Goal: Communication & Community: Answer question/provide support

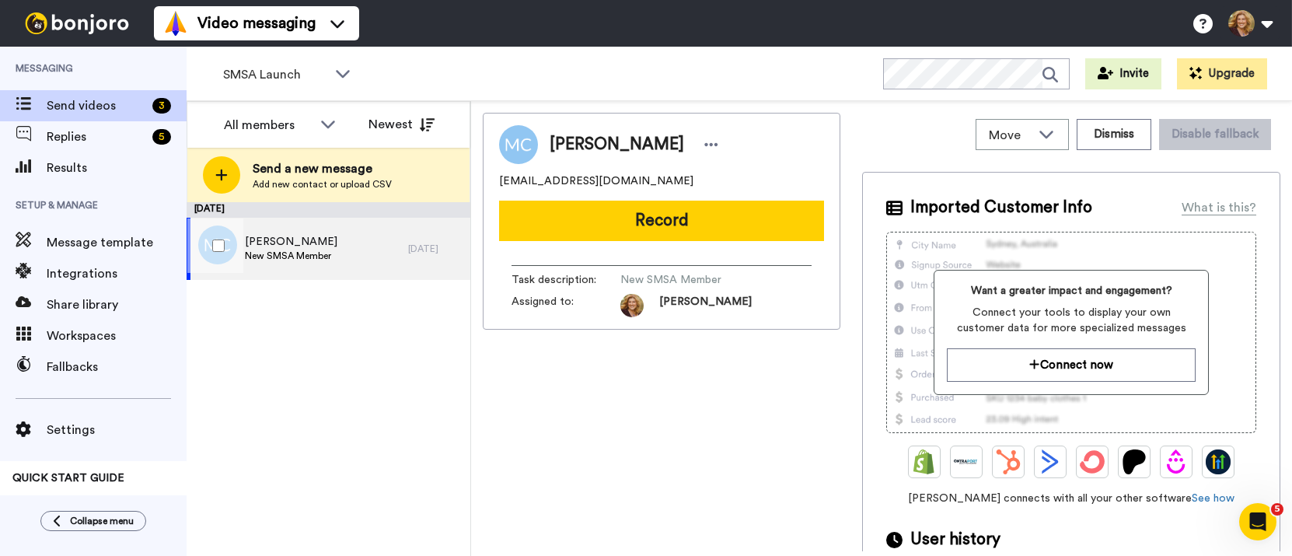
click at [317, 251] on span "New SMSA Member" at bounding box center [291, 256] width 93 height 12
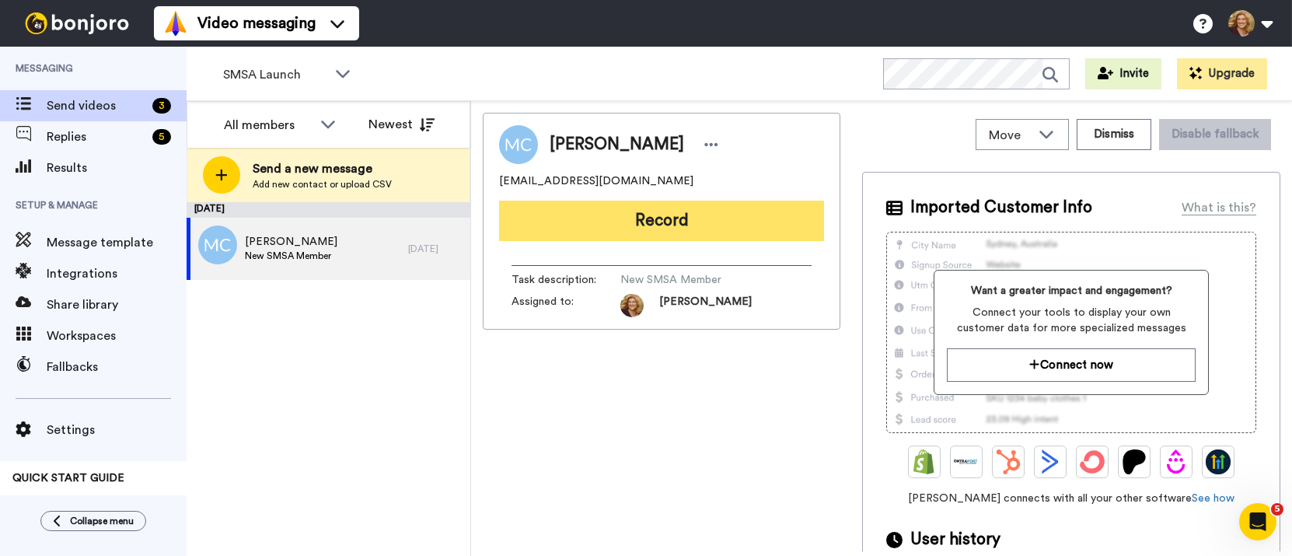
click at [663, 223] on button "Record" at bounding box center [661, 221] width 325 height 40
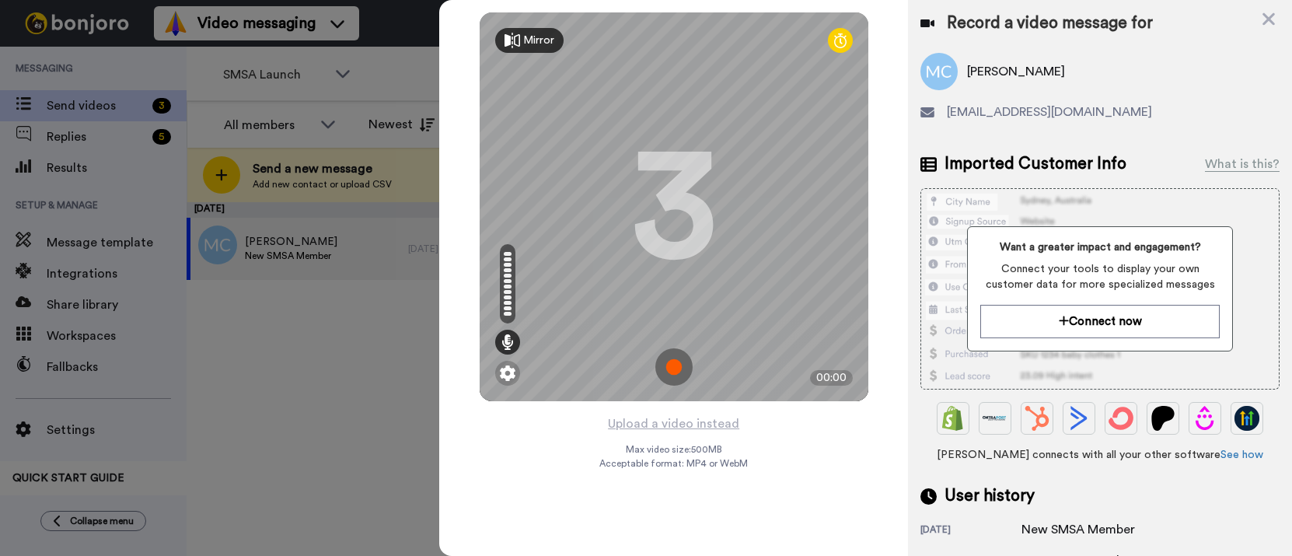
click at [673, 368] on img at bounding box center [673, 366] width 37 height 37
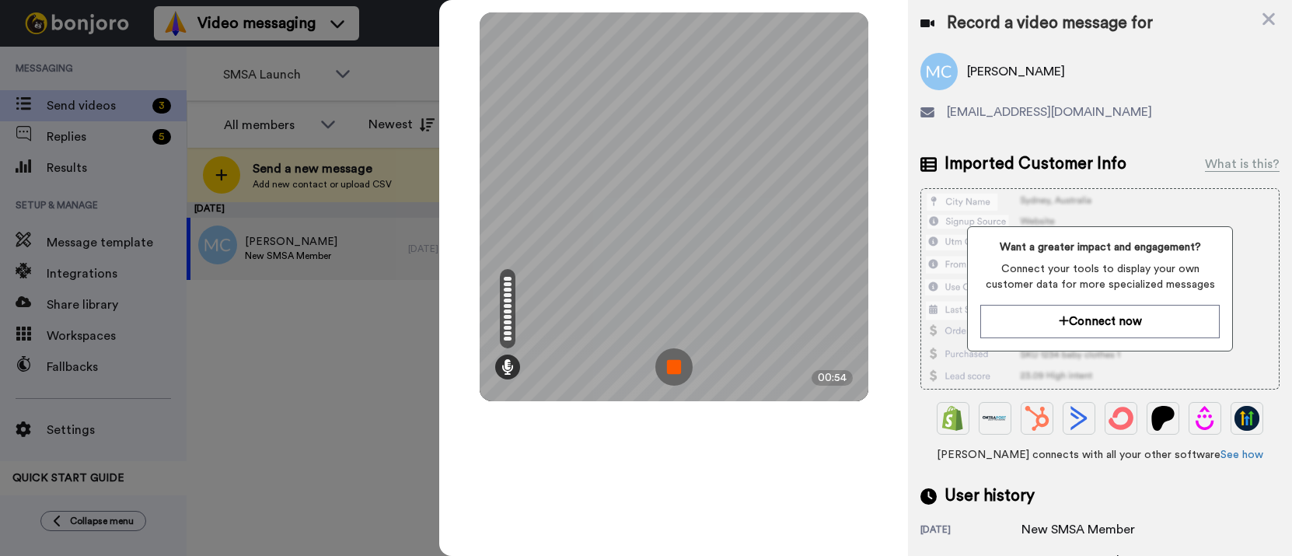
click at [673, 368] on img at bounding box center [673, 366] width 37 height 37
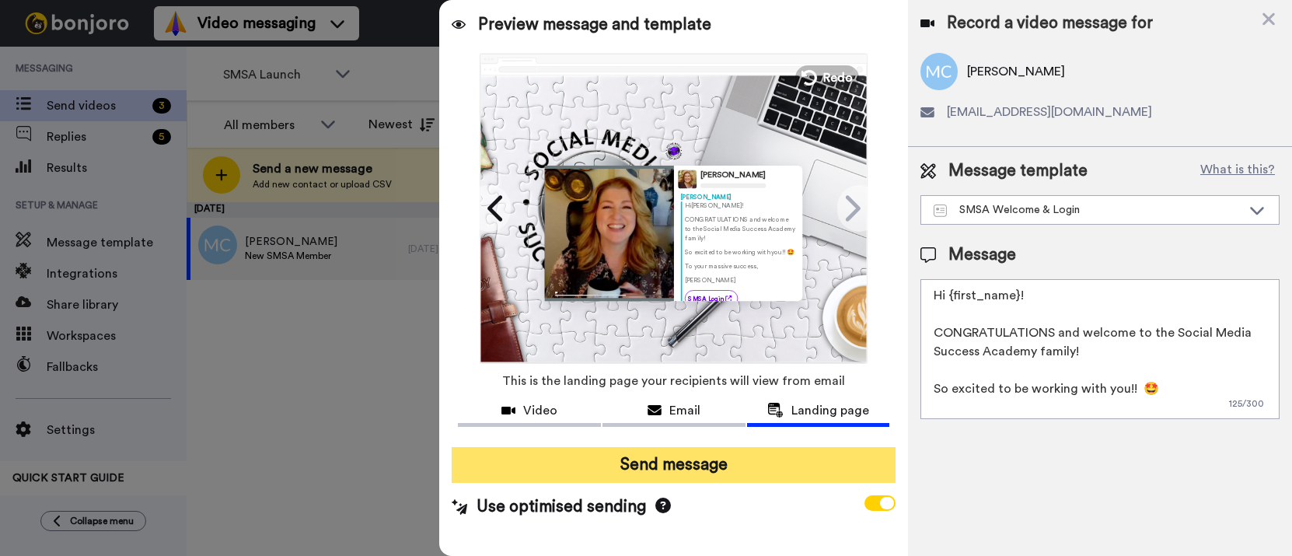
click at [687, 466] on button "Send message" at bounding box center [674, 465] width 444 height 36
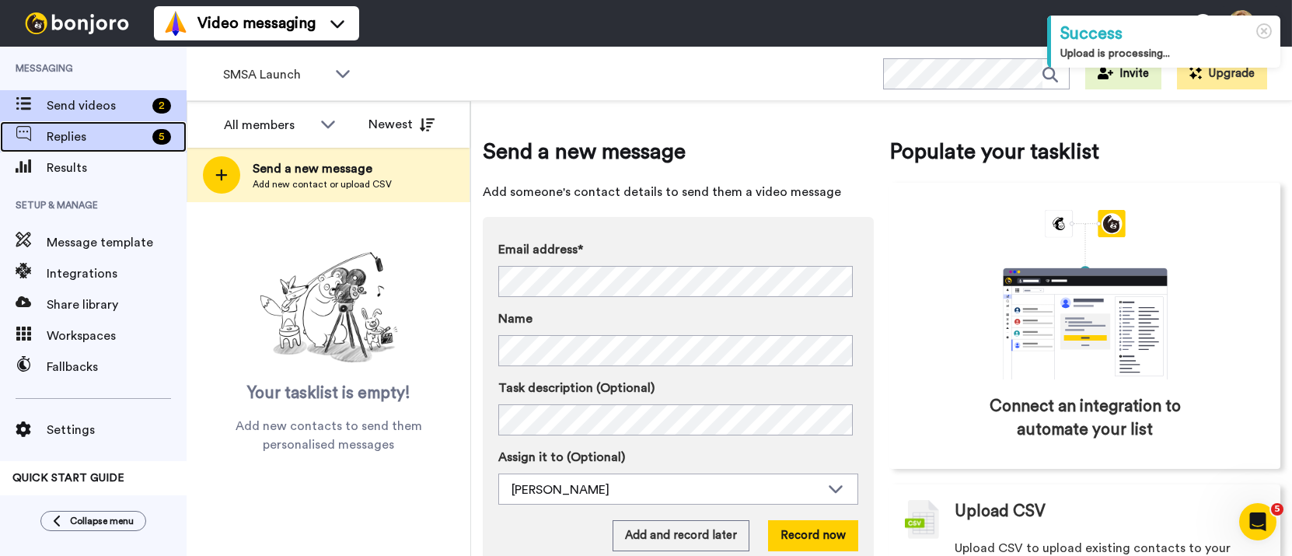
click at [66, 133] on span "Replies" at bounding box center [97, 136] width 100 height 19
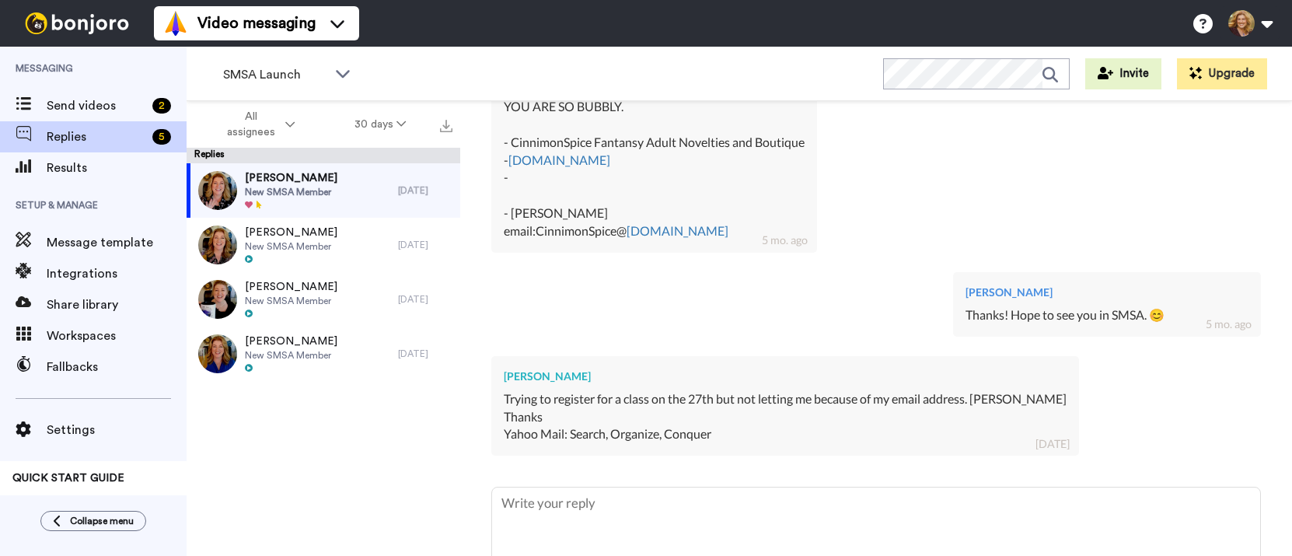
scroll to position [669, 0]
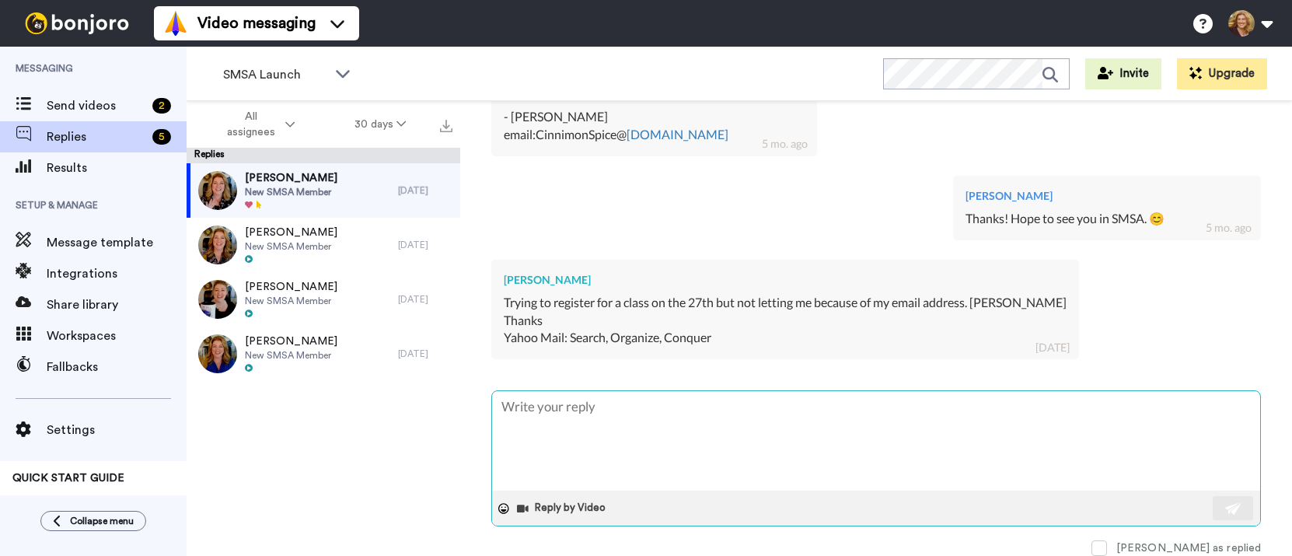
click at [653, 406] on textarea at bounding box center [876, 441] width 768 height 100
type textarea "x"
type textarea "W"
type textarea "x"
type textarea "Wha"
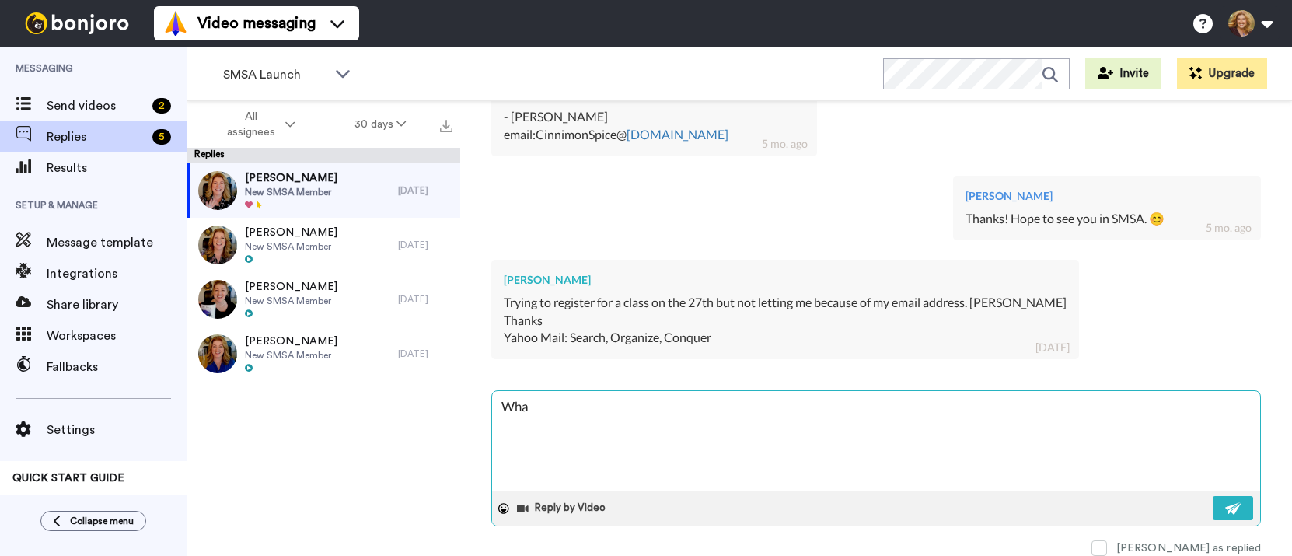
type textarea "x"
type textarea "What"
type textarea "x"
type textarea "What"
type textarea "x"
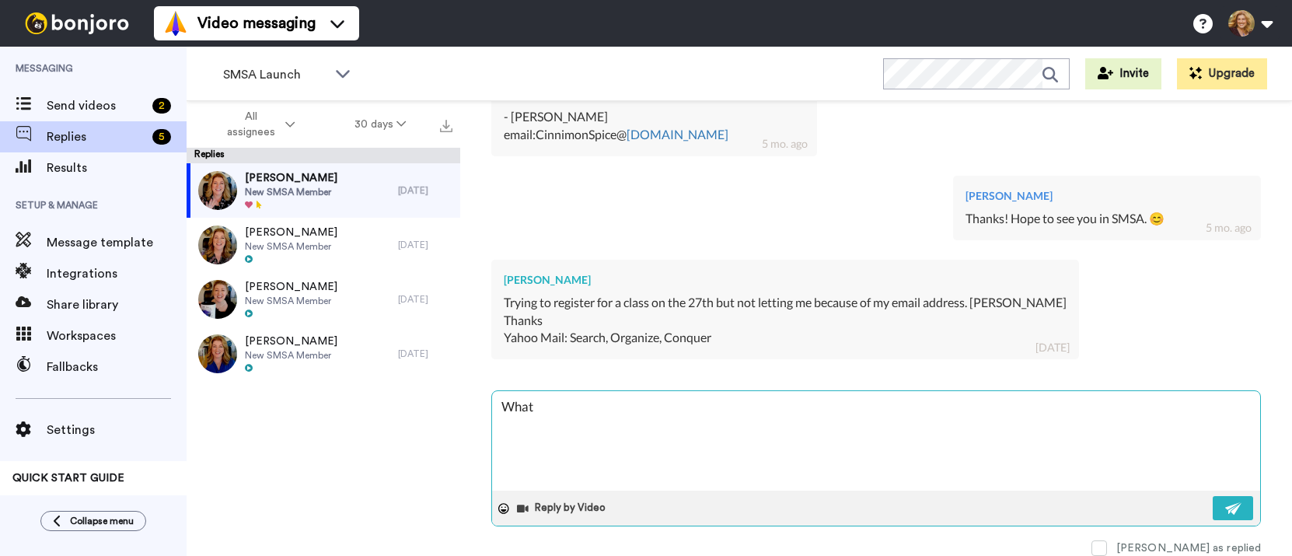
type textarea "What e"
type textarea "x"
type textarea "What em"
type textarea "x"
type textarea "What ema"
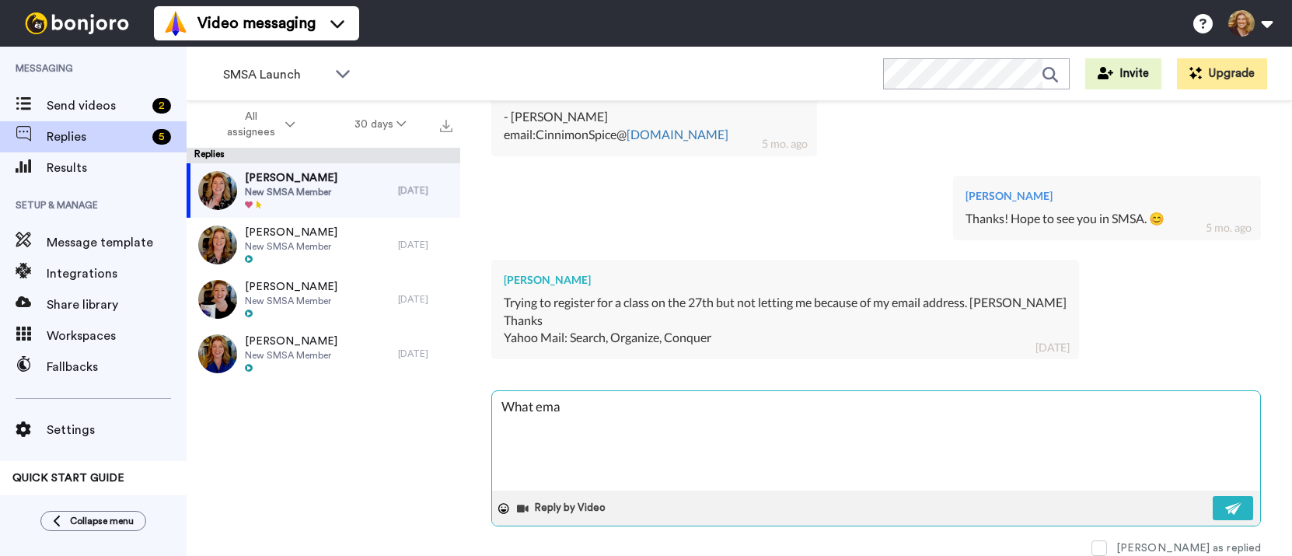
type textarea "x"
type textarea "What emai"
type textarea "x"
type textarea "What email"
type textarea "x"
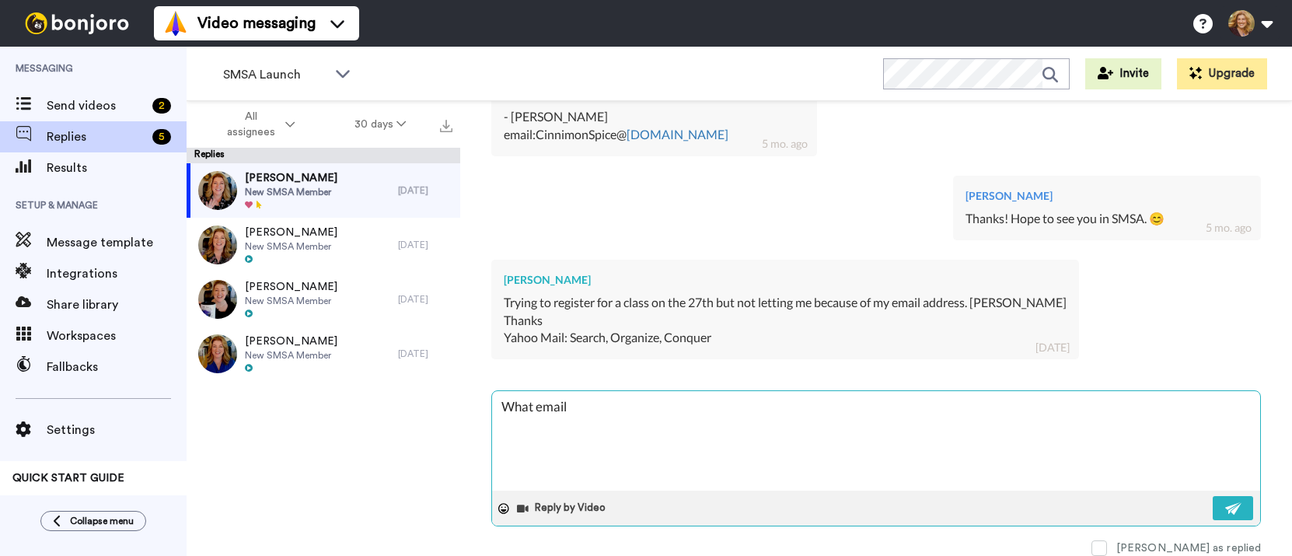
type textarea "What email"
type textarea "x"
type textarea "What email a"
type textarea "x"
type textarea "What email ar"
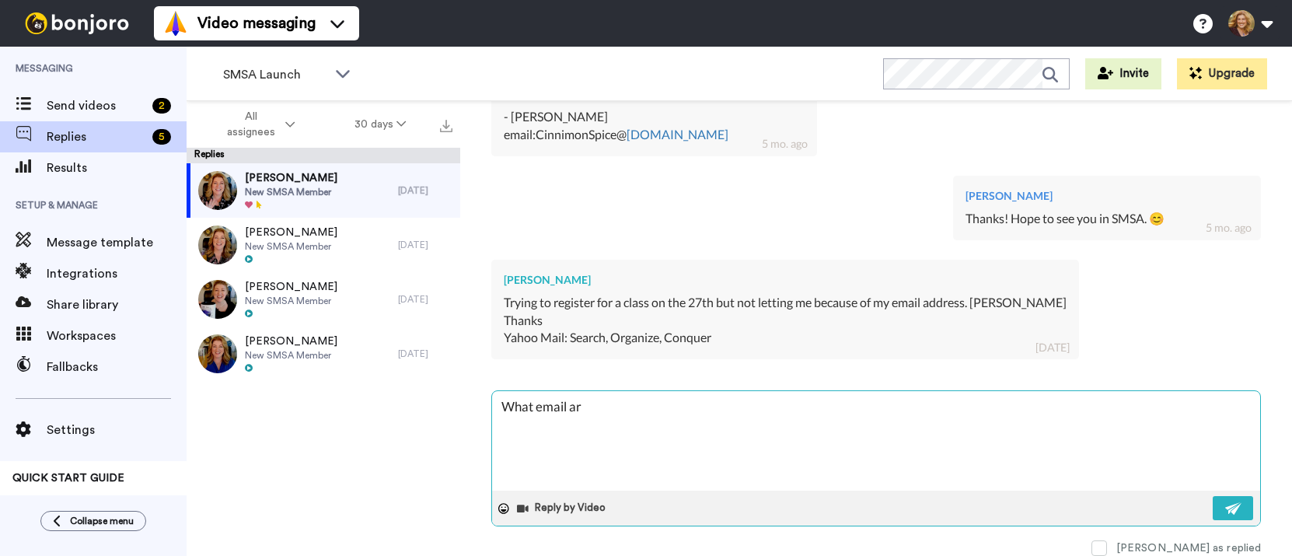
type textarea "x"
type textarea "What email are"
type textarea "x"
type textarea "What email are y"
type textarea "x"
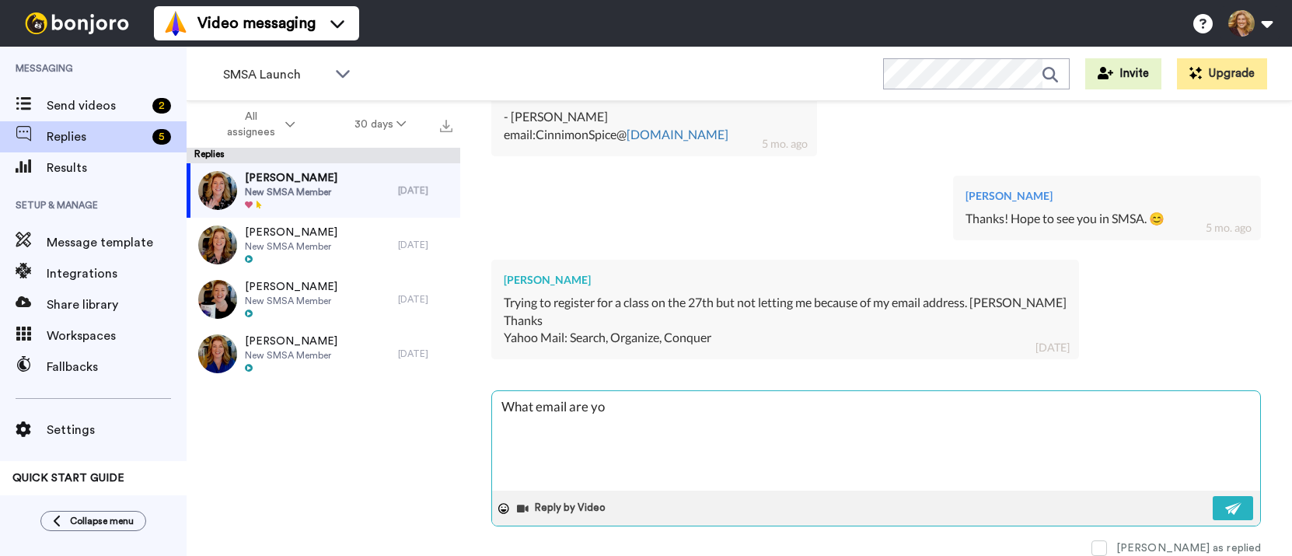
type textarea "What email are you"
type textarea "x"
type textarea "What email are you"
type textarea "x"
type textarea "What email are you t"
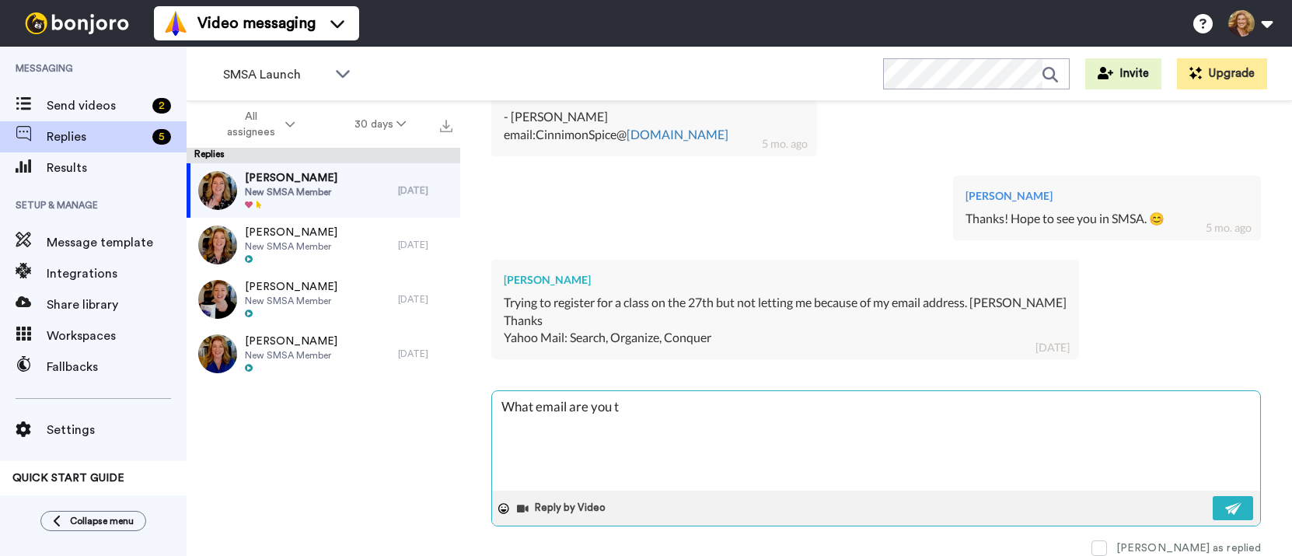
type textarea "x"
type textarea "What email are you tr"
type textarea "x"
type textarea "What email are you try"
type textarea "x"
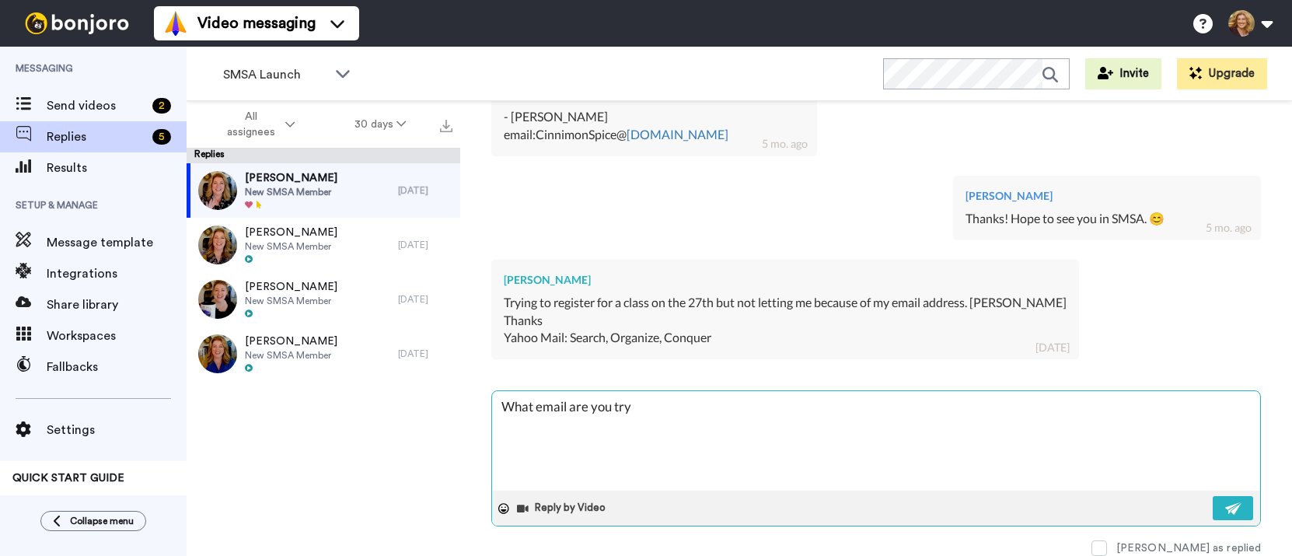
type textarea "What email are you tryi"
type textarea "x"
type textarea "What email are you tryig"
type textarea "x"
type textarea "What email are you tryig t"
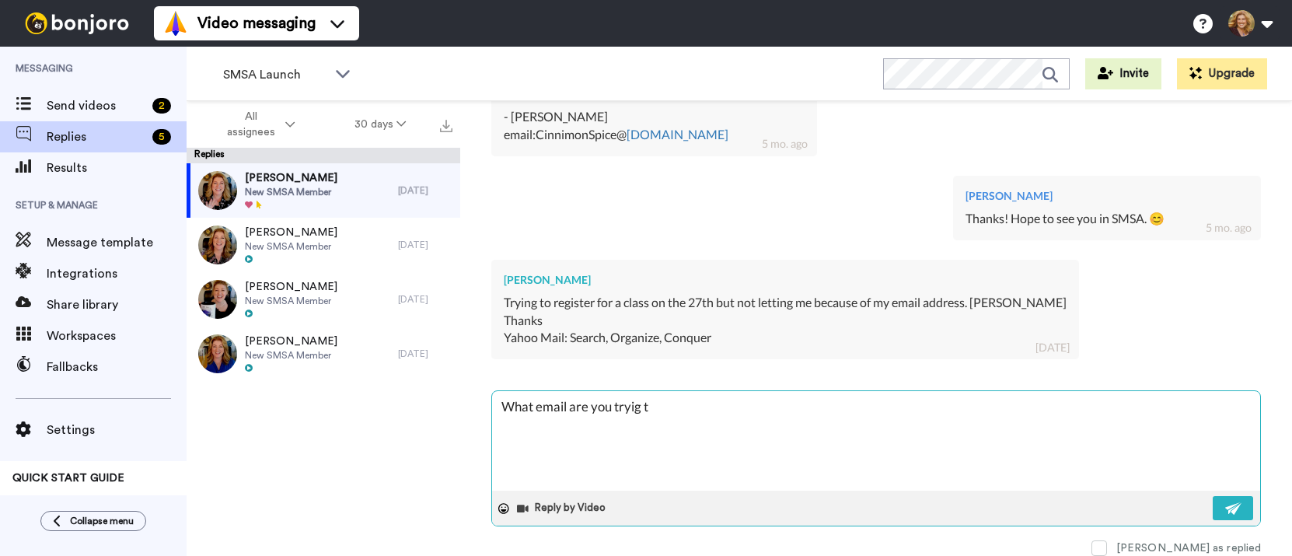
type textarea "x"
type textarea "What email are you tryig"
type textarea "x"
type textarea "What email are you tryig"
type textarea "x"
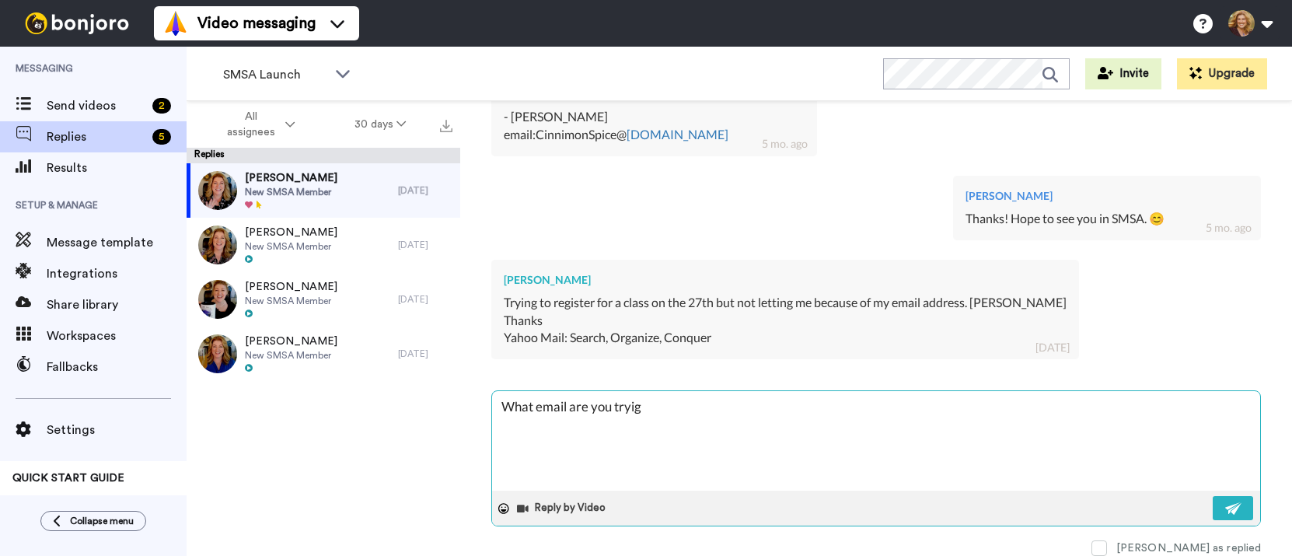
type textarea "What email are you tryi"
type textarea "x"
type textarea "What email are you tryin"
type textarea "x"
type textarea "What email are you trying"
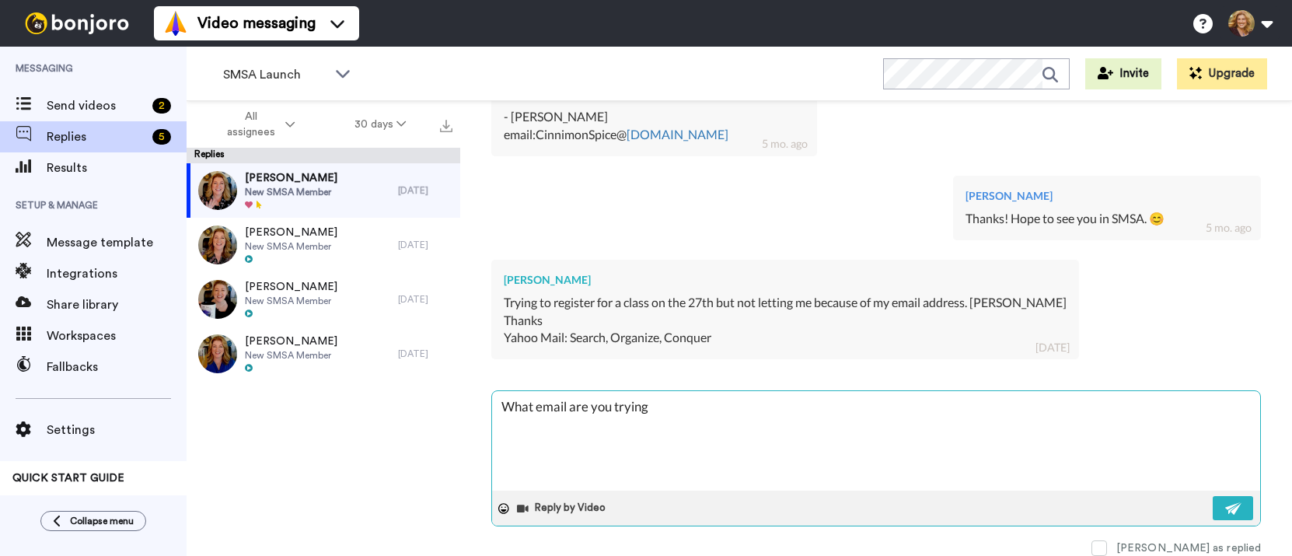
type textarea "x"
type textarea "What email are you trying t"
type textarea "x"
type textarea "What email are you trying t"
type textarea "x"
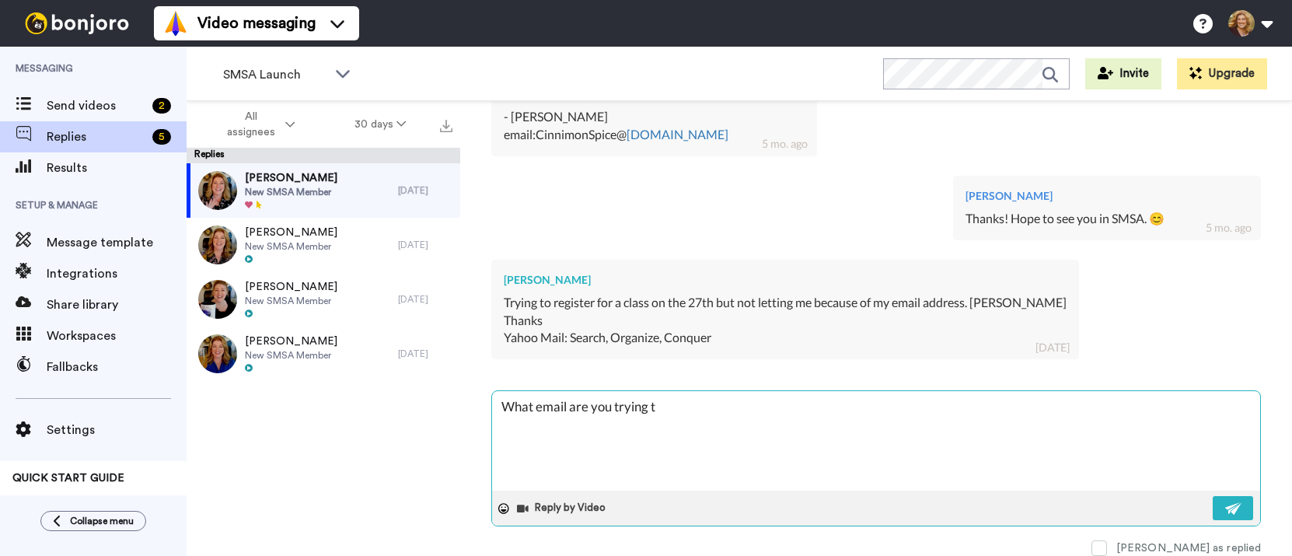
type textarea "What email are you trying t"
type textarea "x"
type textarea "What email are you trying to"
type textarea "x"
type textarea "What email are you trying to"
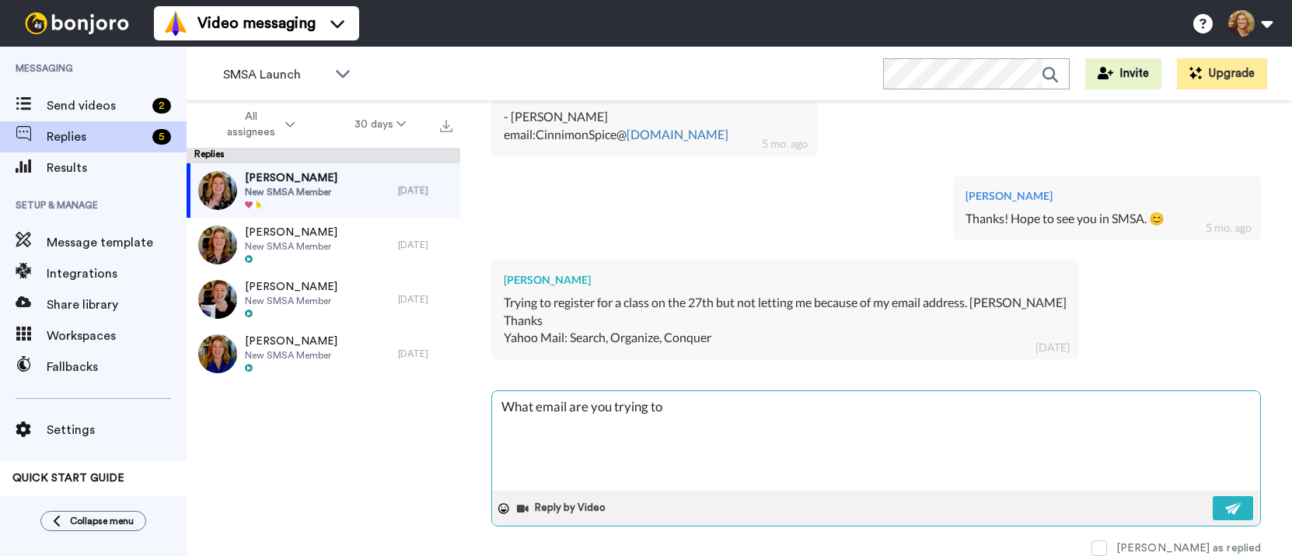
type textarea "x"
type textarea "What email are you trying to u"
type textarea "x"
type textarea "What email are you trying to us"
type textarea "x"
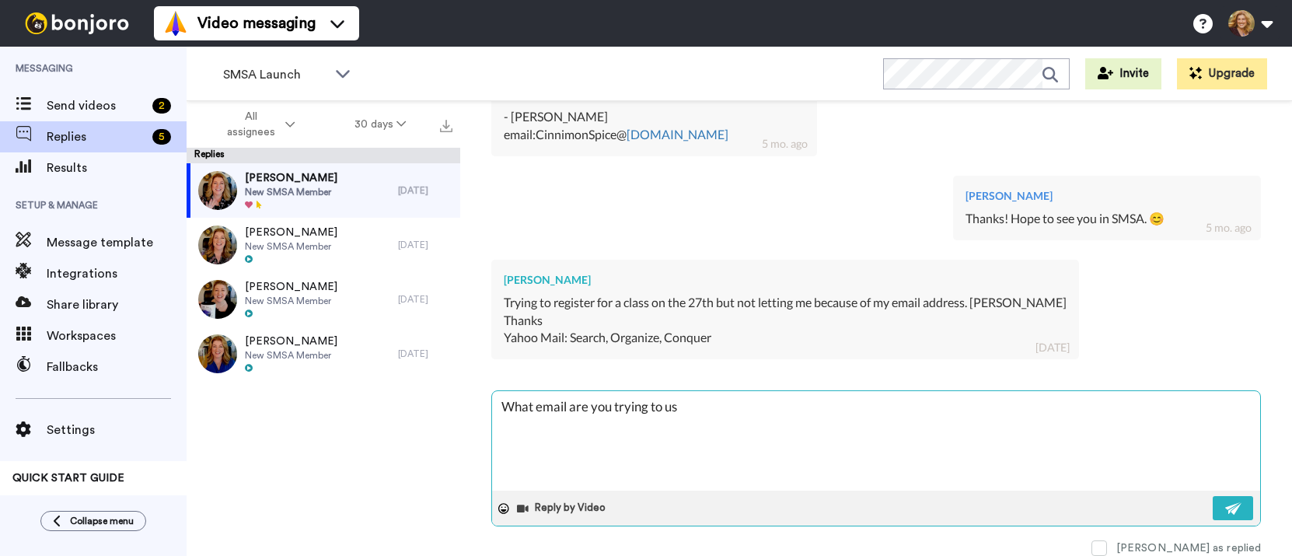
type textarea "What email are you trying to use"
type textarea "x"
type textarea "What email are you trying to use?"
type textarea "x"
type textarea "What email are you trying to use?"
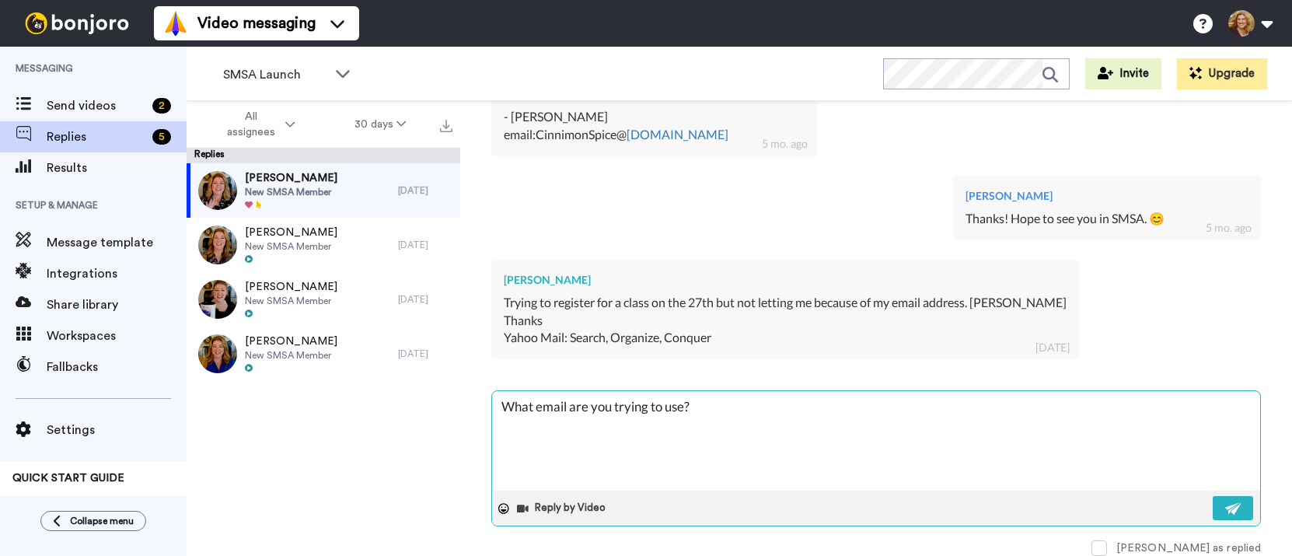
type textarea "x"
type textarea "What email are you trying to use?"
type textarea "x"
type textarea "What email are you trying to use? I"
type textarea "x"
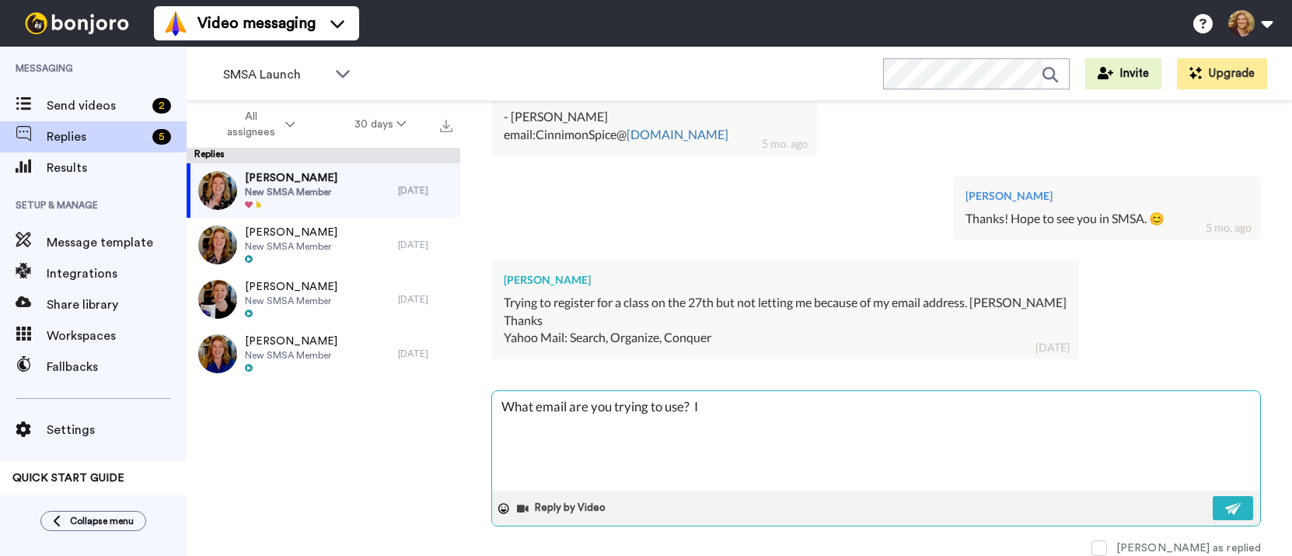
type textarea "What email are you trying to use? I"
type textarea "x"
type textarea "What email are you trying to use? I"
type textarea "x"
type textarea "What email are you trying to use?"
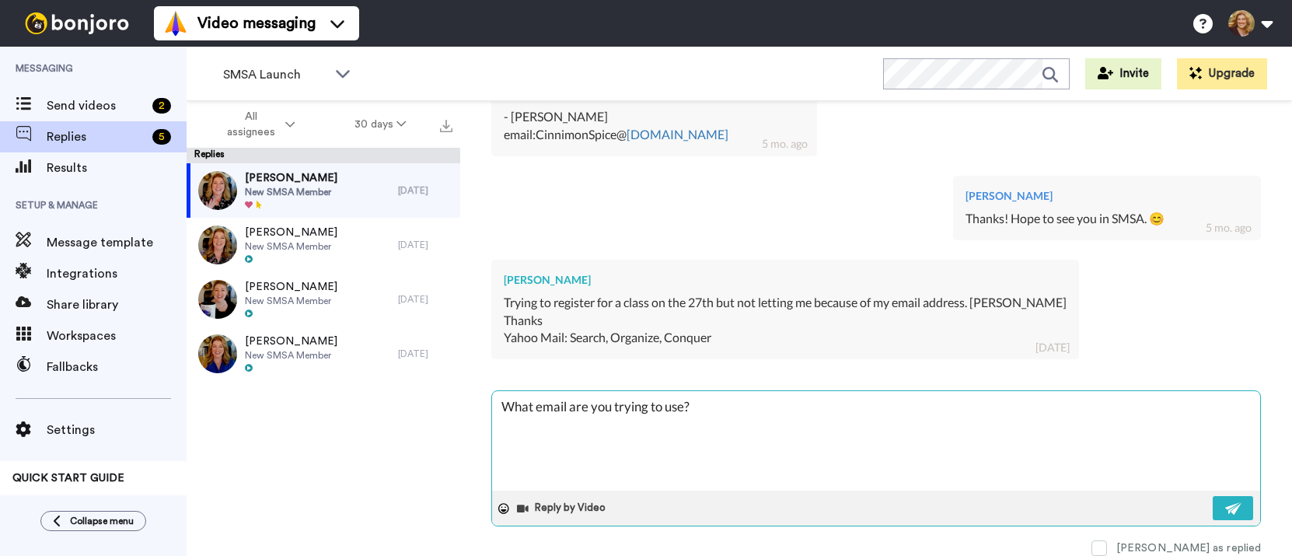
type textarea "x"
type textarea "What email are you trying to use? W"
type textarea "x"
type textarea "What email are you trying to use? We"
type textarea "x"
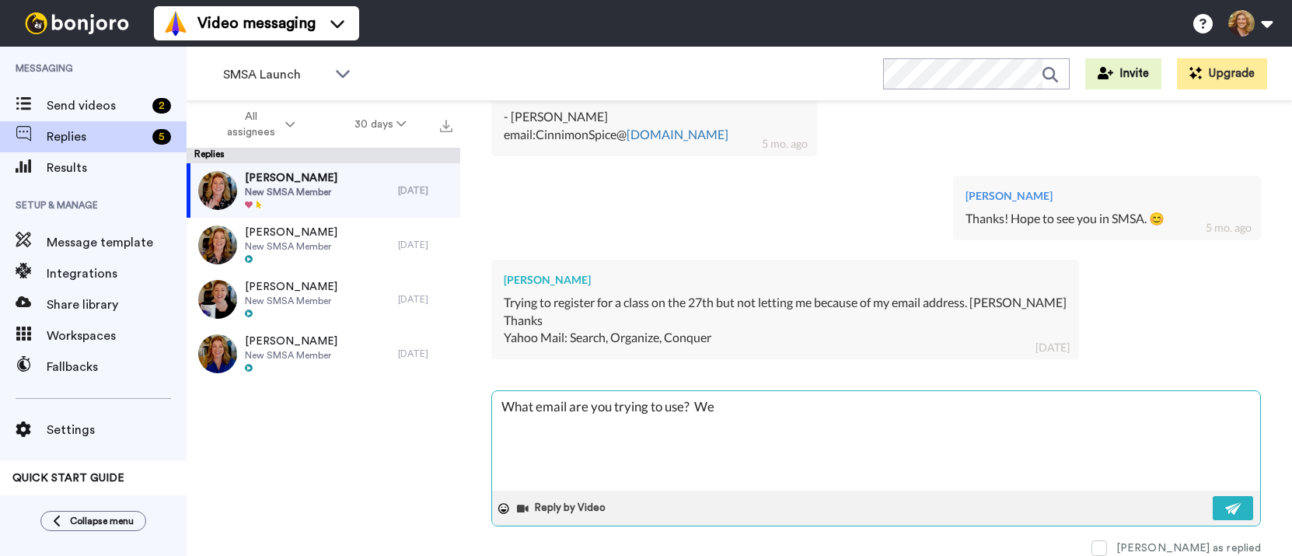
type textarea "What email are you trying to use? We"
type textarea "x"
type textarea "What email are you trying to use? We c"
type textarea "x"
type textarea "What email are you trying to use? We ca"
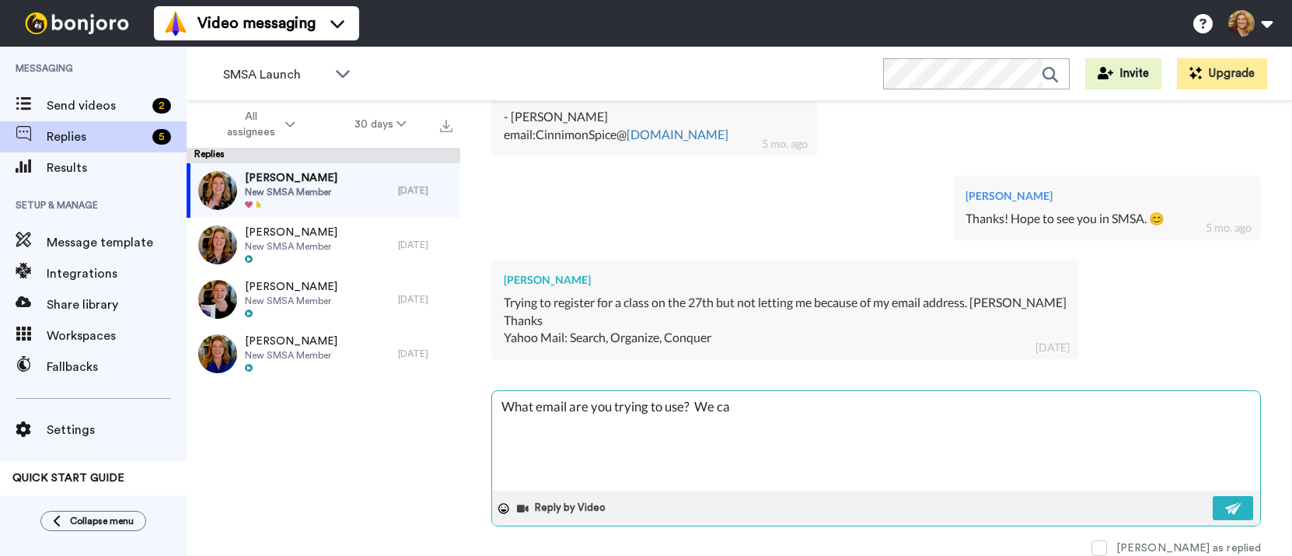
type textarea "x"
type textarea "What email are you trying to use? We can"
type textarea "x"
type textarea "What email are you trying to use? We can"
type textarea "x"
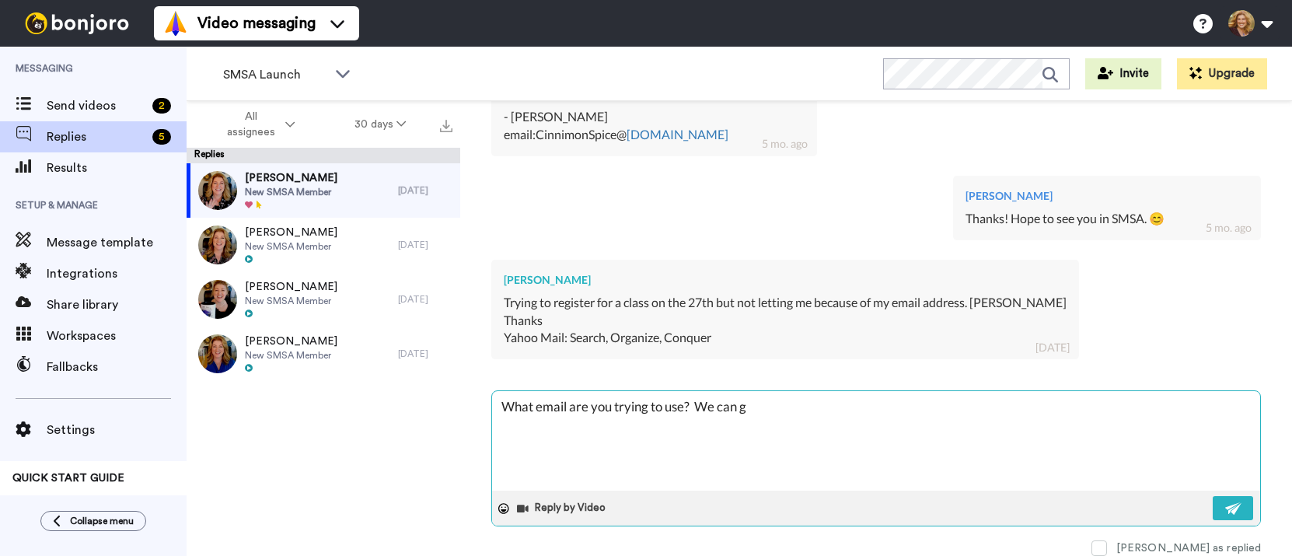
type textarea "What email are you trying to use? We can ge"
type textarea "x"
type textarea "What email are you trying to use? We can get"
type textarea "x"
type textarea "What email are you trying to use? We can get"
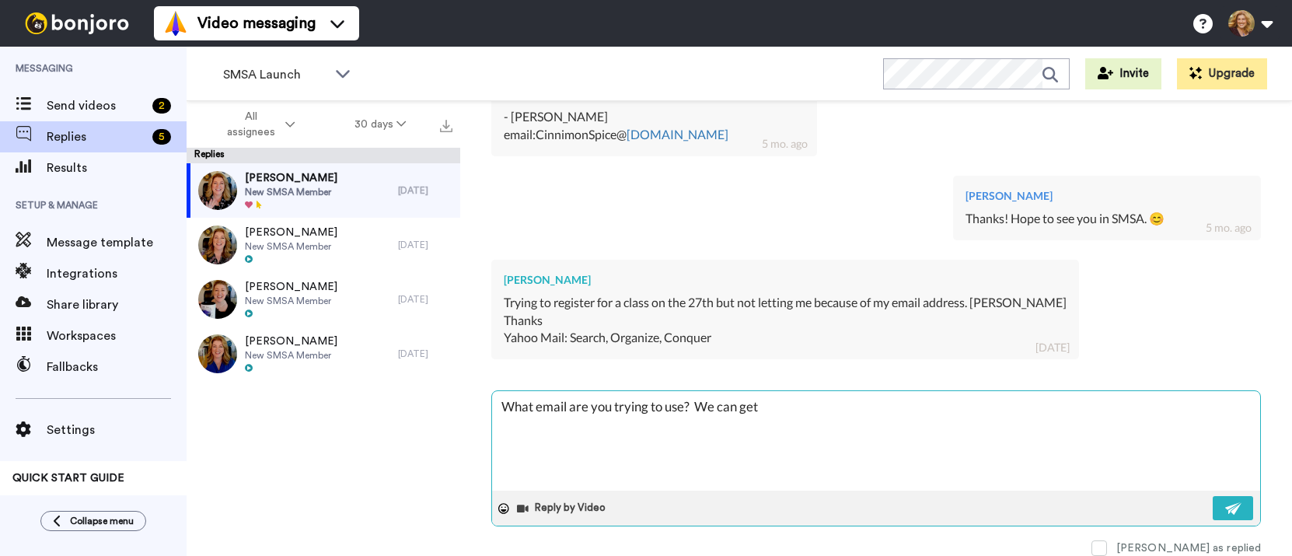
type textarea "x"
type textarea "What email are you trying to use? We can get y"
type textarea "x"
type textarea "What email are you trying to use? We can get you"
type textarea "x"
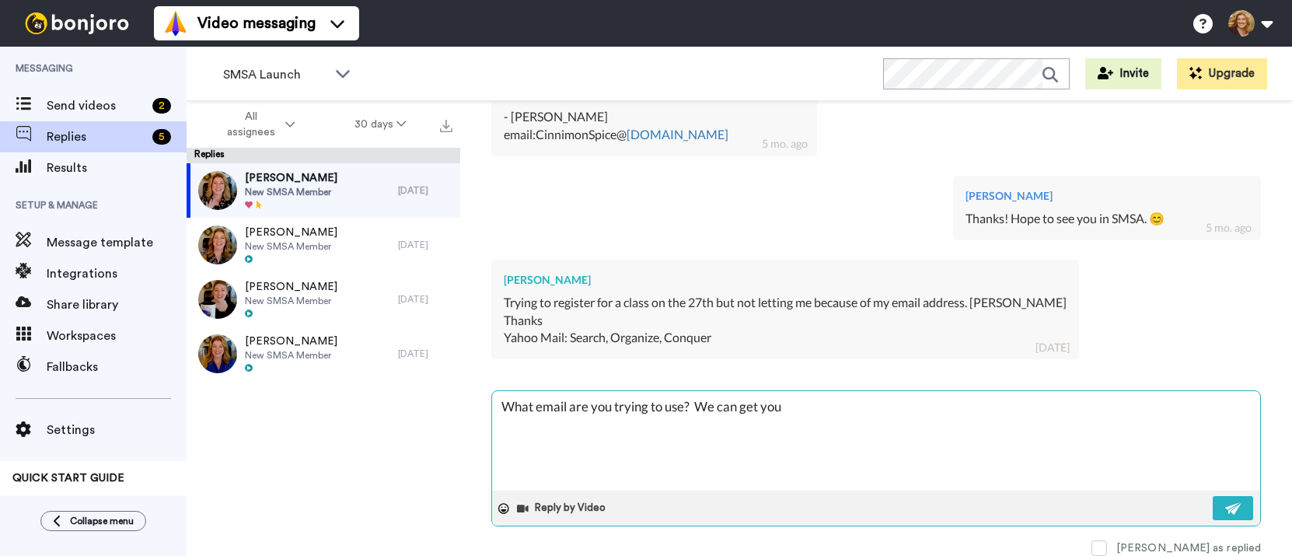
type textarea "What email are you trying to use? We can get you i"
type textarea "x"
type textarea "What email are you trying to use? We can get you in"
type textarea "x"
type textarea "What email are you trying to use? We can get you int"
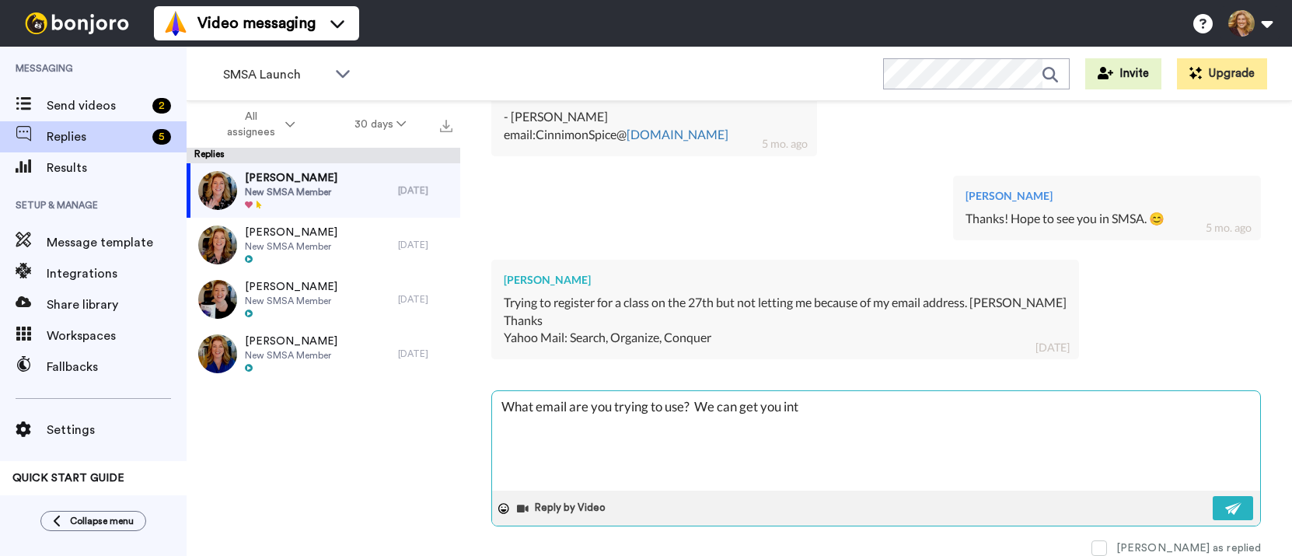
type textarea "x"
type textarea "What email are you trying to use? We can get you into"
type textarea "x"
type textarea "What email are you trying to use? We can get you into"
type textarea "x"
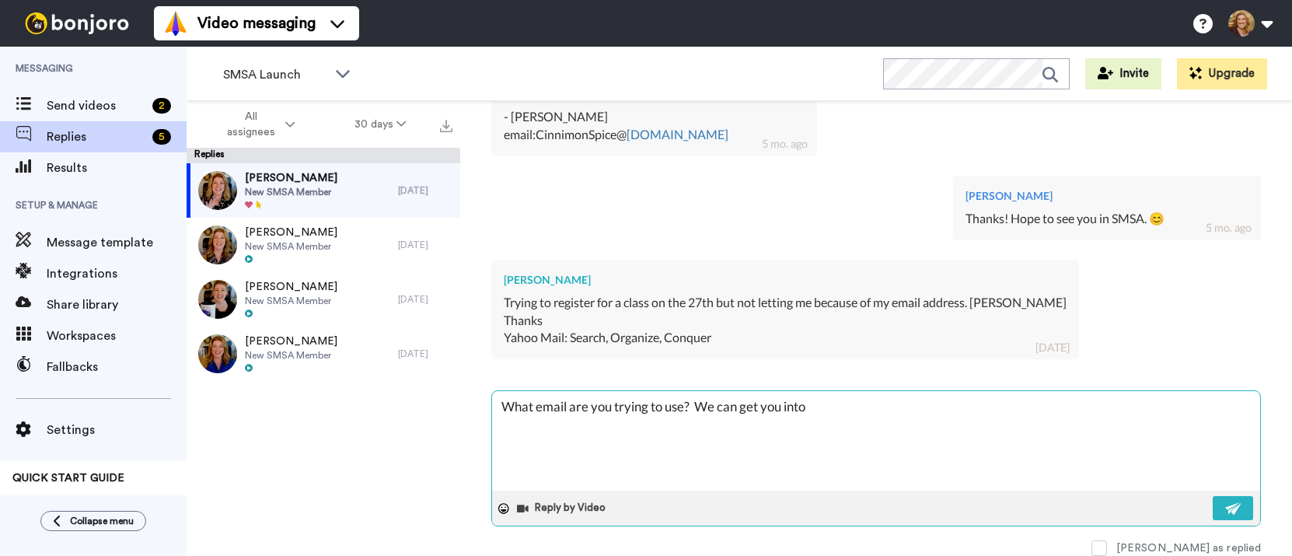
type textarea "What email are you trying to use? We can get you into o"
type textarea "x"
type textarea "What email are you trying to use? We can get you into on"
type textarea "x"
type textarea "What email are you trying to use? We can get you into one"
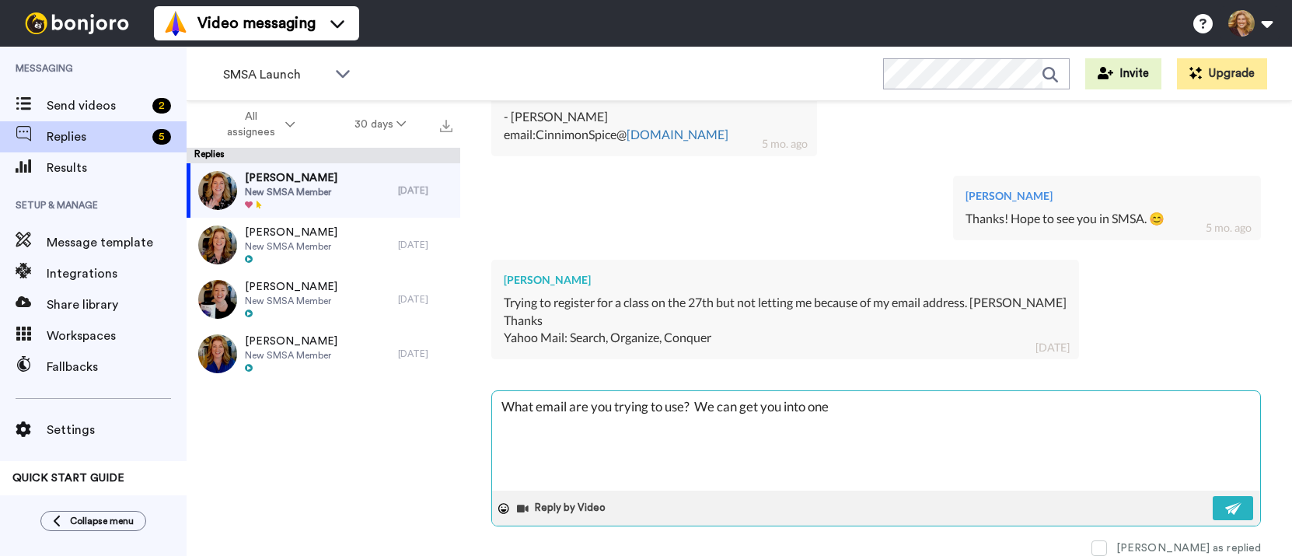
type textarea "x"
type textarea "What email are you trying to use? We can get you into one"
type textarea "x"
type textarea "What email are you trying to use? We can get you into one o"
type textarea "x"
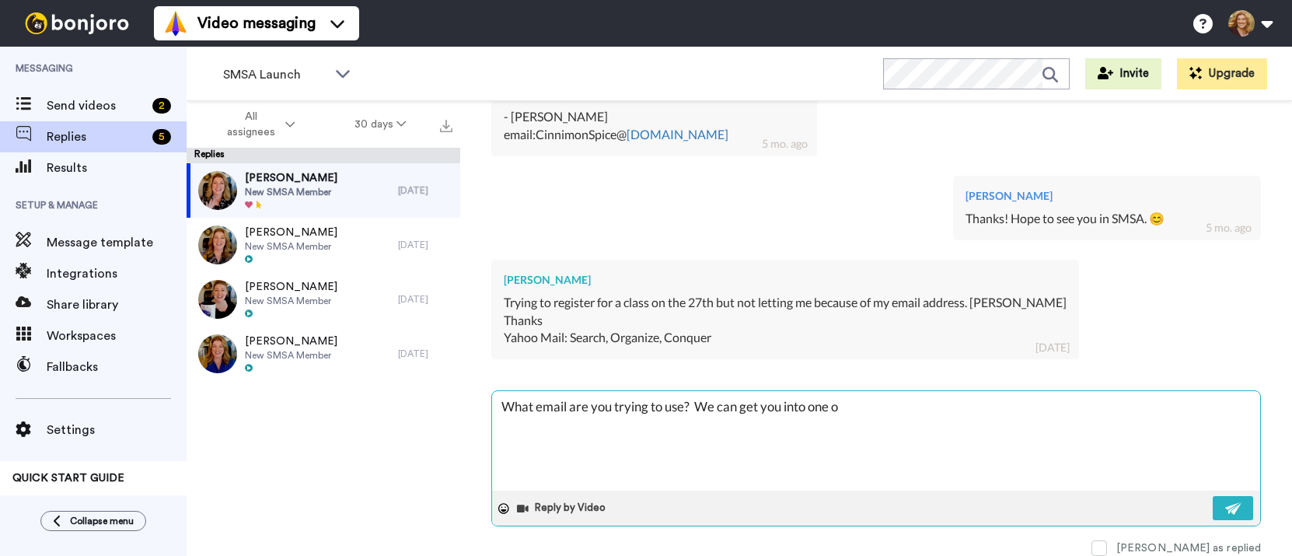
type textarea "What email are you trying to use? We can get you into one of"
type textarea "x"
type textarea "What email are you trying to use? We can get you into one of"
type textarea "x"
type textarea "What email are you trying to use? We can get you into one of t"
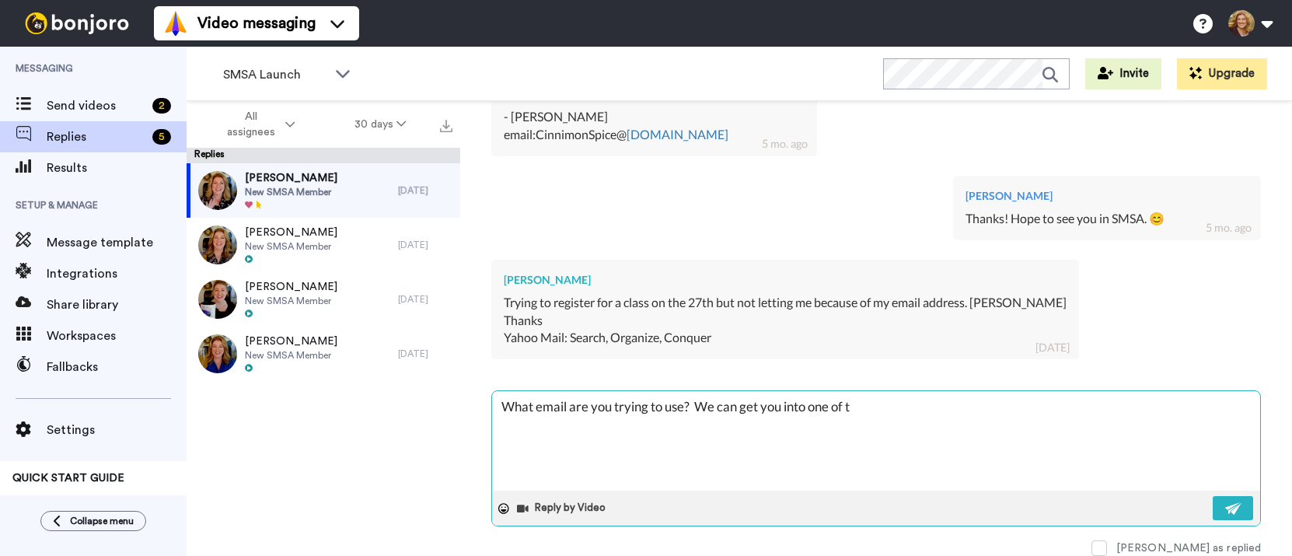
type textarea "x"
type textarea "What email are you trying to use? We can get you into one of th"
type textarea "x"
type textarea "What email are you trying to use? We can get you into one of the"
type textarea "x"
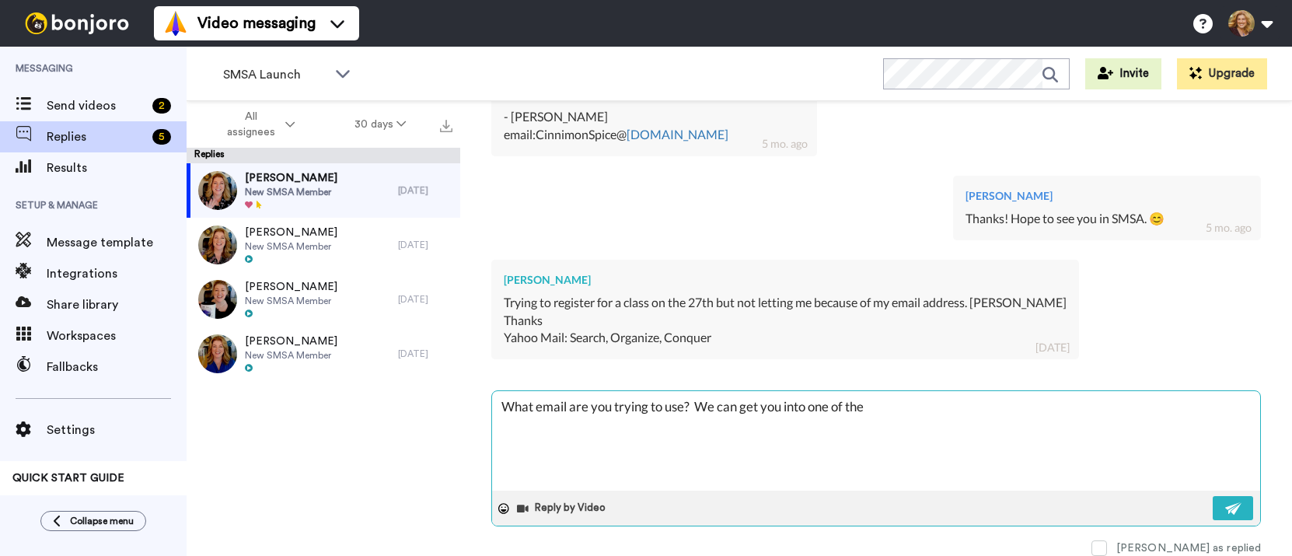
type textarea "What email are you trying to use? We can get you into one of the"
type textarea "x"
type textarea "What email are you trying to use? We can get you into one of the s"
type textarea "x"
type textarea "What email are you trying to use? We can get you into one of the se"
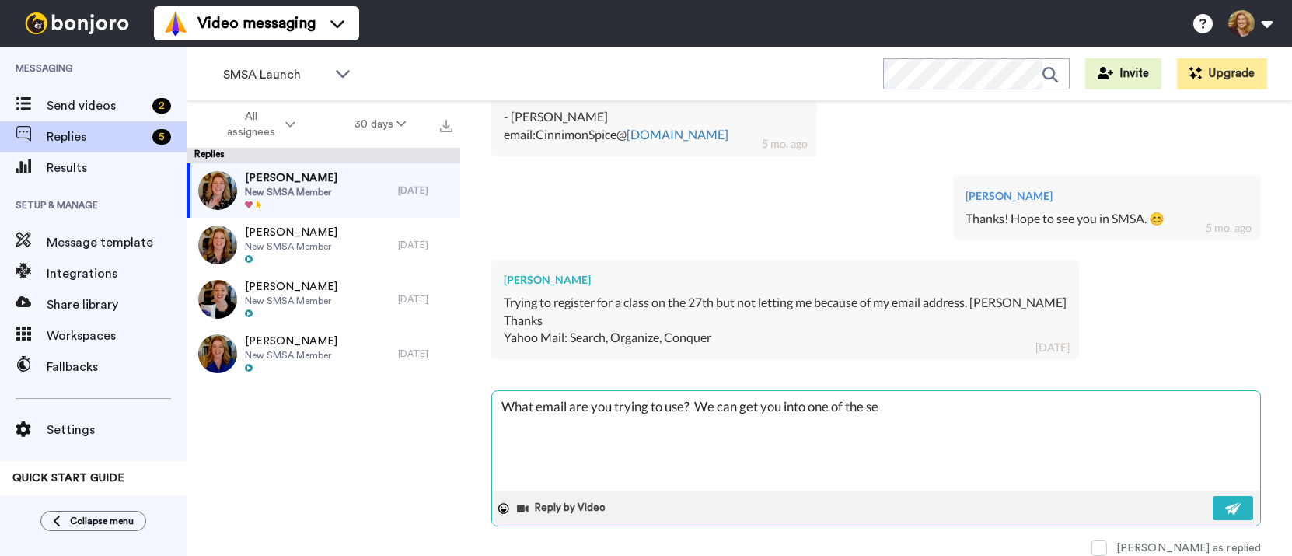
type textarea "x"
type textarea "What email are you trying to use? We can get you into one of the ses"
type textarea "x"
type textarea "What email are you trying to use? We can get you into one of the sess"
type textarea "x"
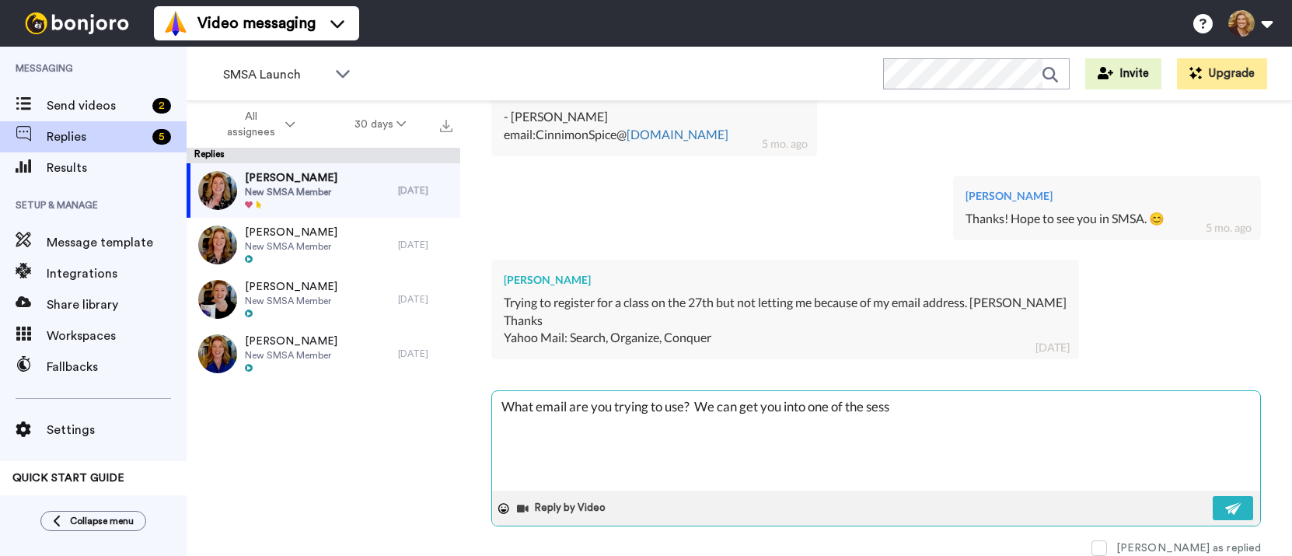
type textarea "What email are you trying to use? We can get you into one of the sessi"
type textarea "x"
type textarea "What email are you trying to use? We can get you into one of the sessio"
type textarea "x"
type textarea "What email are you trying to use? We can get you into one of the sessions"
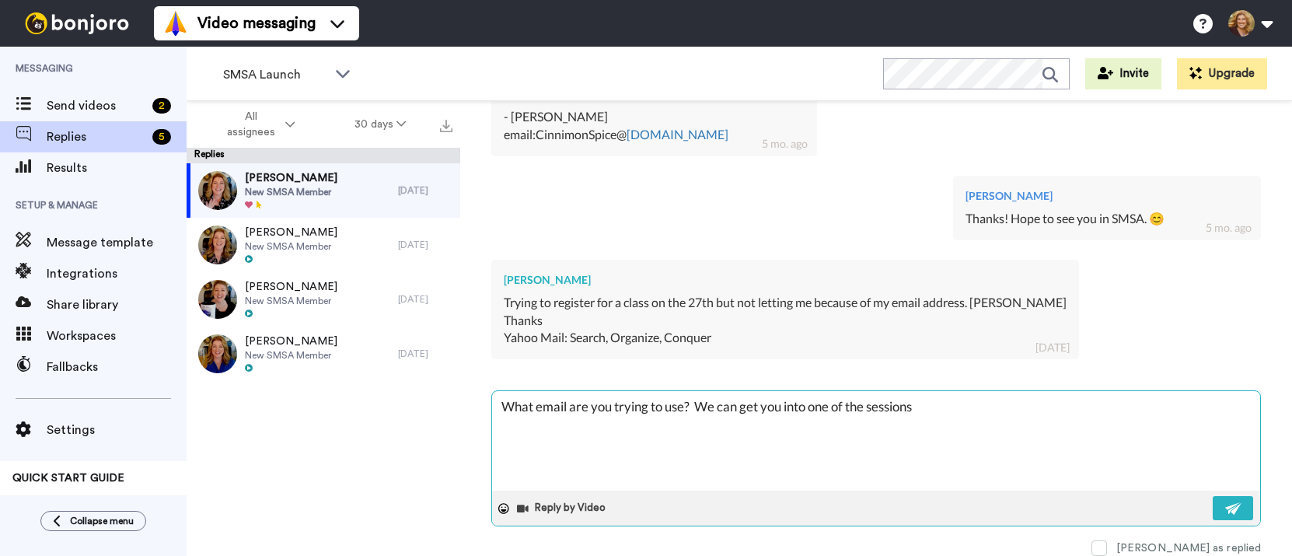
type textarea "x"
type textarea "What email are you trying to use? We can get you into one of the sessions."
type textarea "x"
type textarea "What email are you trying to use? We can get you into one of the sessions."
type textarea "x"
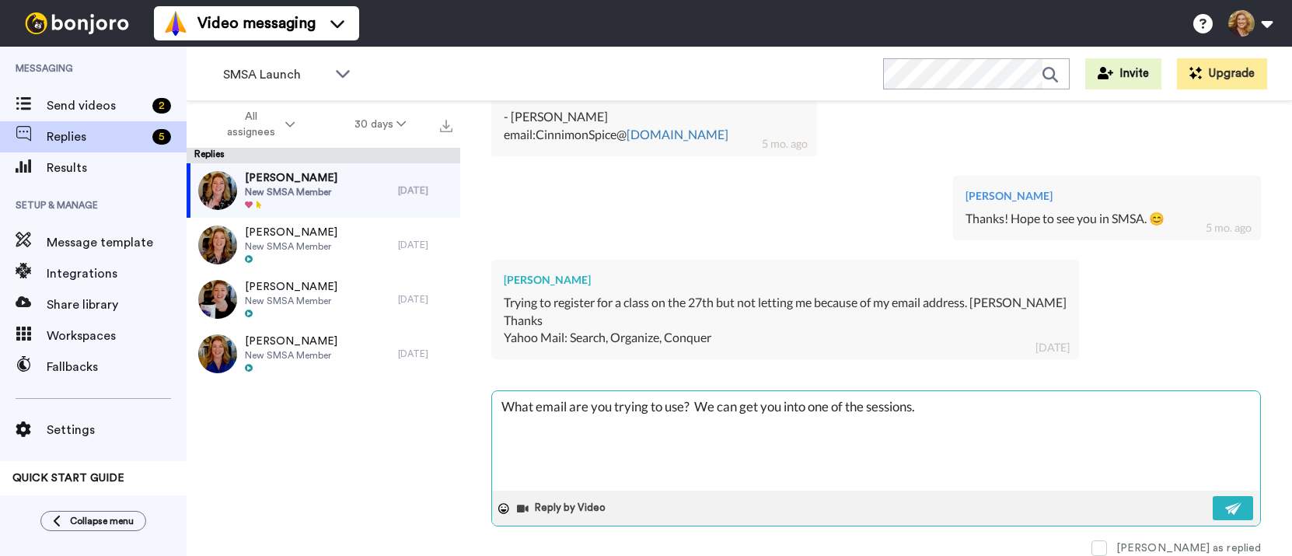
type textarea "What email are you trying to use? We can get you into one of the sessions."
type textarea "x"
type textarea "What email are you trying to use? We can get you into one of the sessions. W"
type textarea "x"
type textarea "What email are you trying to use? We can get you into one of the sessions. We"
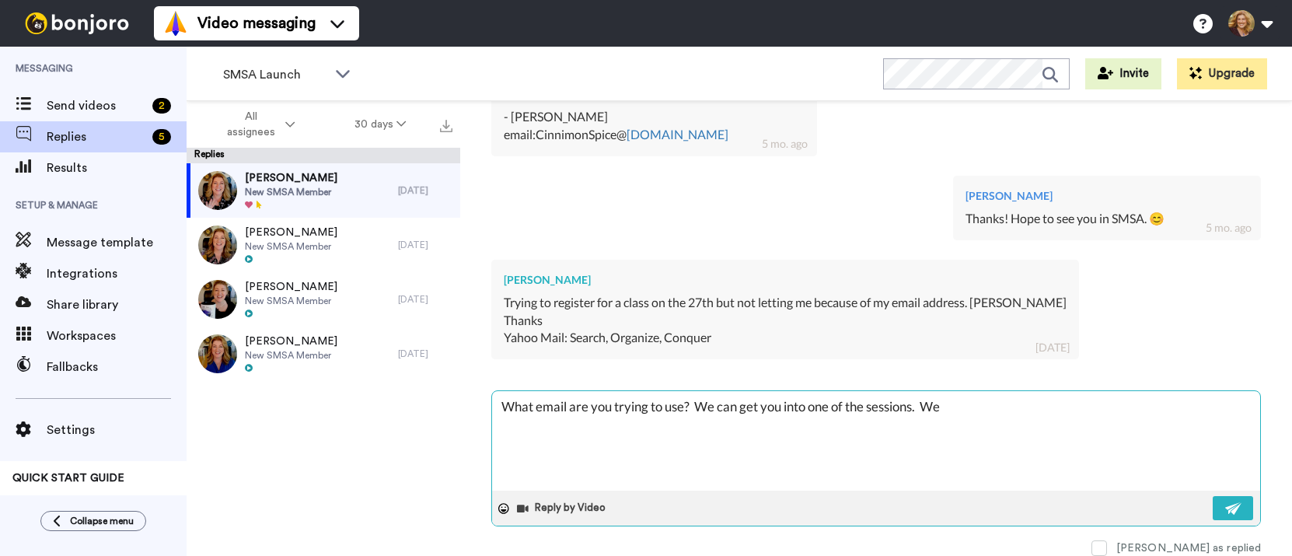
type textarea "x"
type textarea "What email are you trying to use? We can get you into one of the sessions. We"
type textarea "x"
type textarea "What email are you trying to use? We can get you into one of the sessions. We h"
type textarea "x"
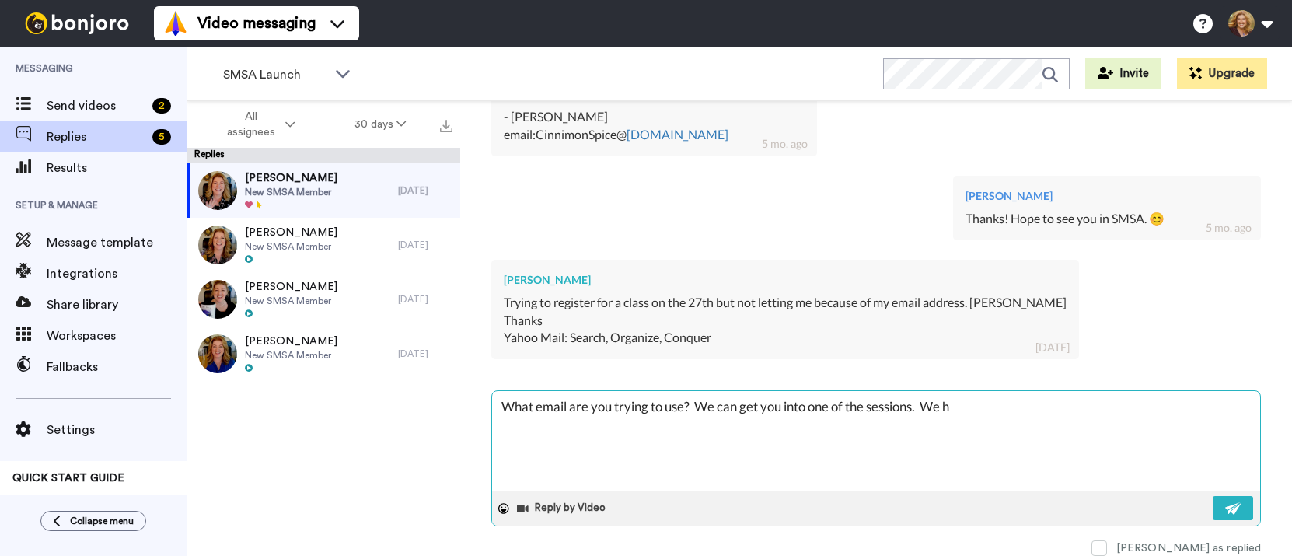
type textarea "What email are you trying to use? We can get you into one of the sessions. We ha"
type textarea "x"
type textarea "What email are you trying to use? We can get you into one of the sessions. We h…"
type textarea "x"
type textarea "What email are you trying to use? We can get you into one of the sessions. We h…"
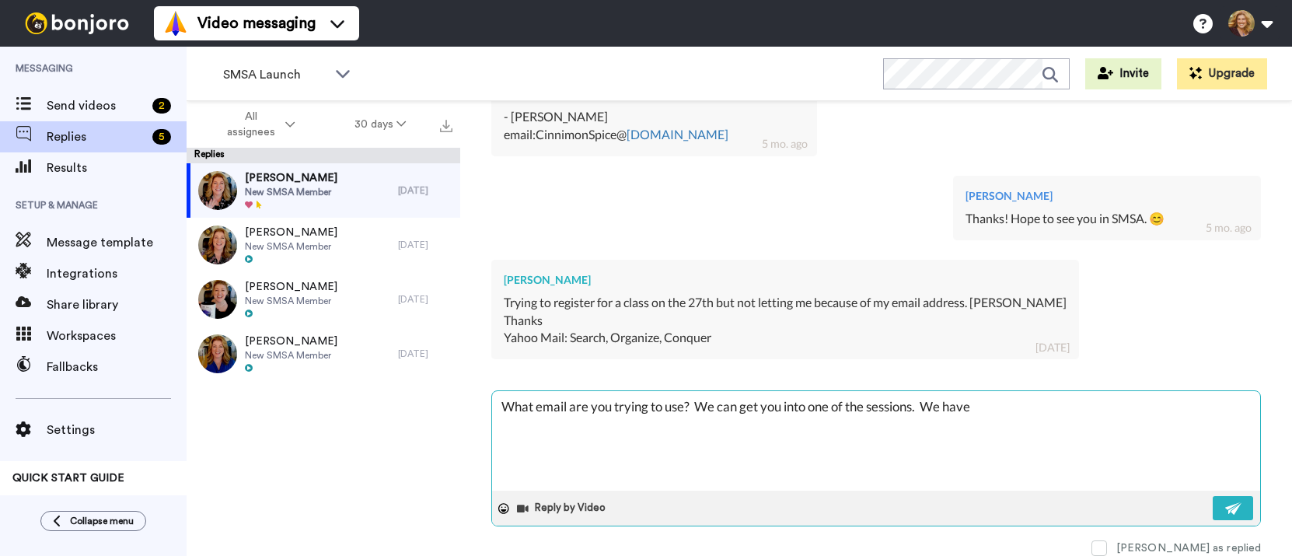
type textarea "x"
type textarea "What email are you trying to use? We can get you into one of the sessions. We h…"
type textarea "x"
type textarea "What email are you trying to use? We can get you into one of the sessions. We h…"
type textarea "x"
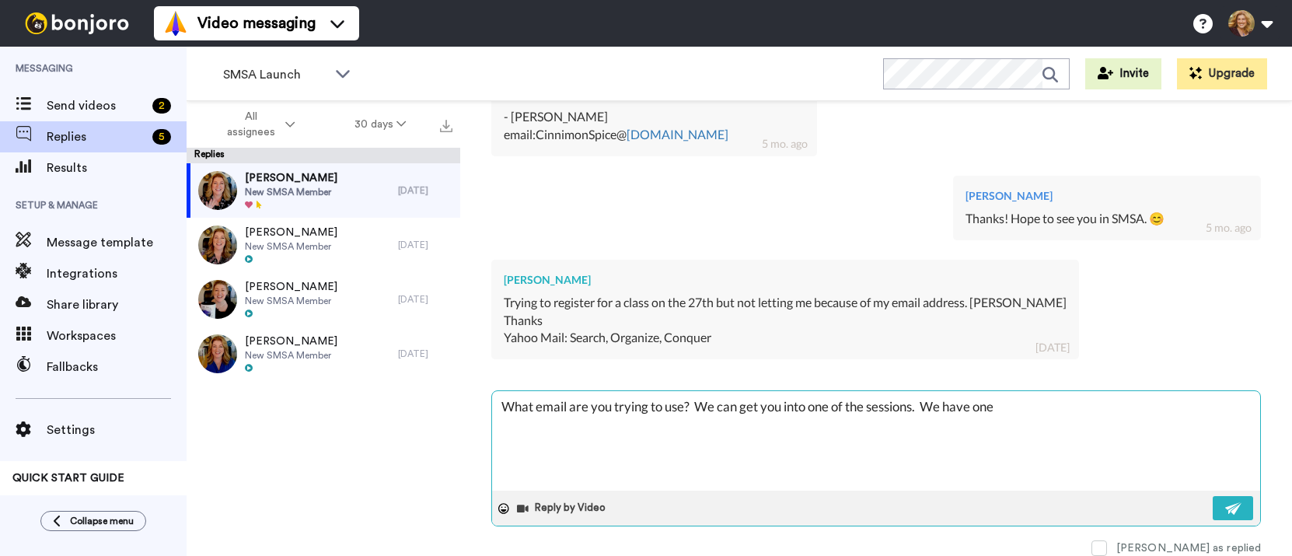
type textarea "What email are you trying to use? We can get you into one of the sessions. We h…"
type textarea "x"
type textarea "What email are you trying to use? We can get you into one of the sessions. We h…"
type textarea "x"
type textarea "What email are you trying to use? We can get you into one of the sessions. We h…"
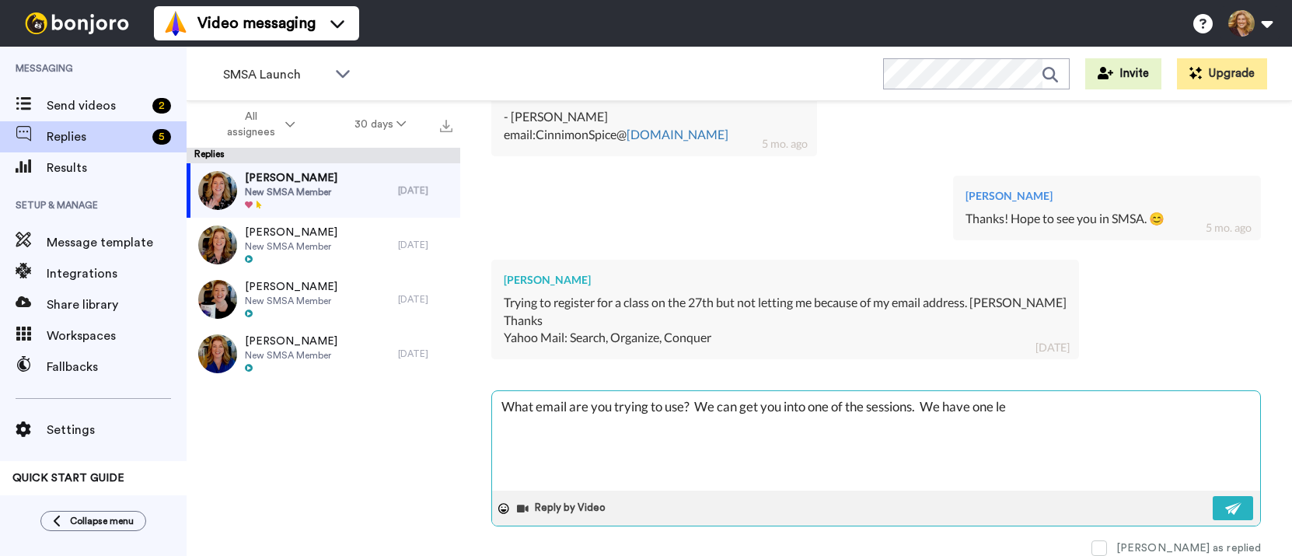
type textarea "x"
type textarea "What email are you trying to use? We can get you into one of the sessions. We h…"
type textarea "x"
type textarea "What email are you trying to use? We can get you into one of the sessions. We h…"
type textarea "x"
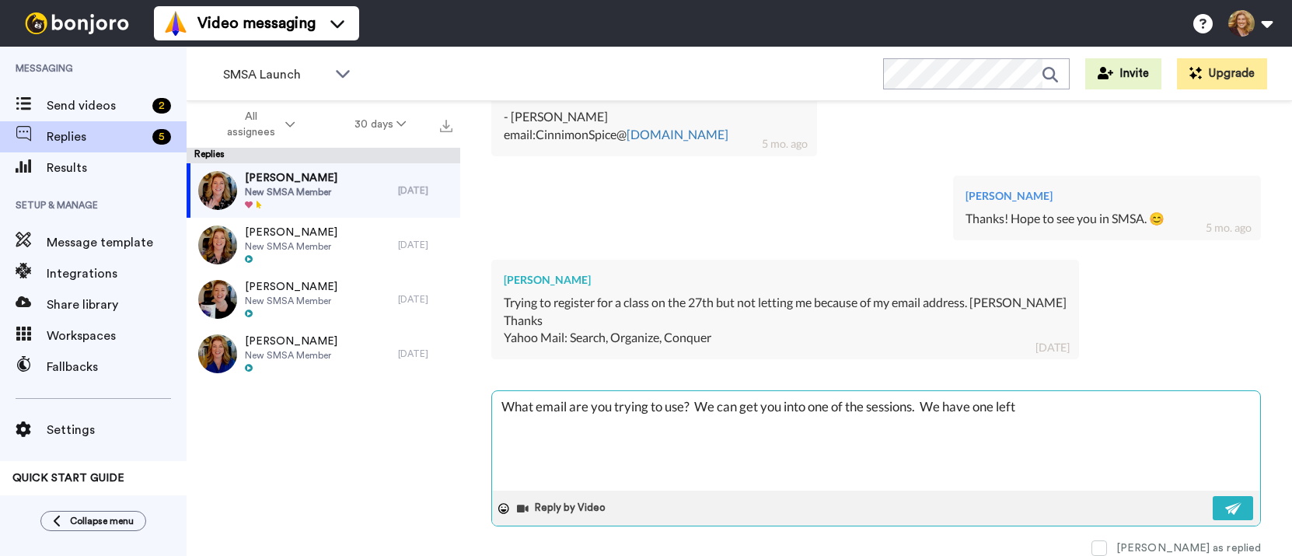
type textarea "What email are you trying to use? We can get you into one of the sessions. We h…"
type textarea "x"
type textarea "What email are you trying to use? We can get you into one of the sessions. We h…"
type textarea "x"
type textarea "What email are you trying to use? We can get you into one of the sessions. We h…"
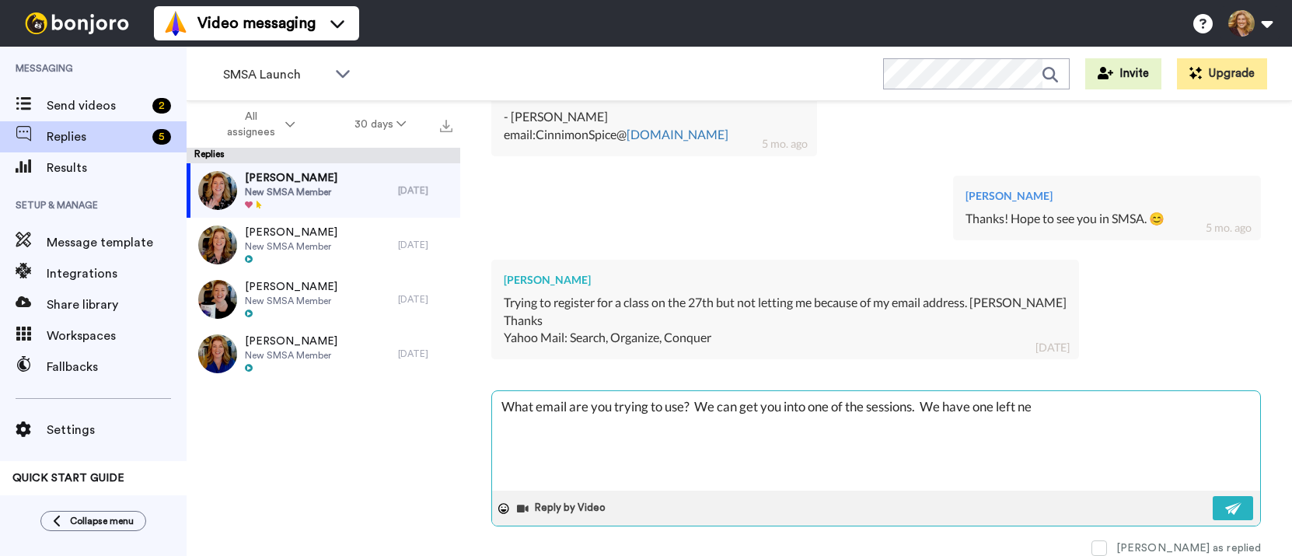
type textarea "x"
type textarea "What email are you trying to use? We can get you into one of the sessions. We h…"
type textarea "x"
type textarea "What email are you trying to use? We can get you into one of the sessions. We h…"
type textarea "x"
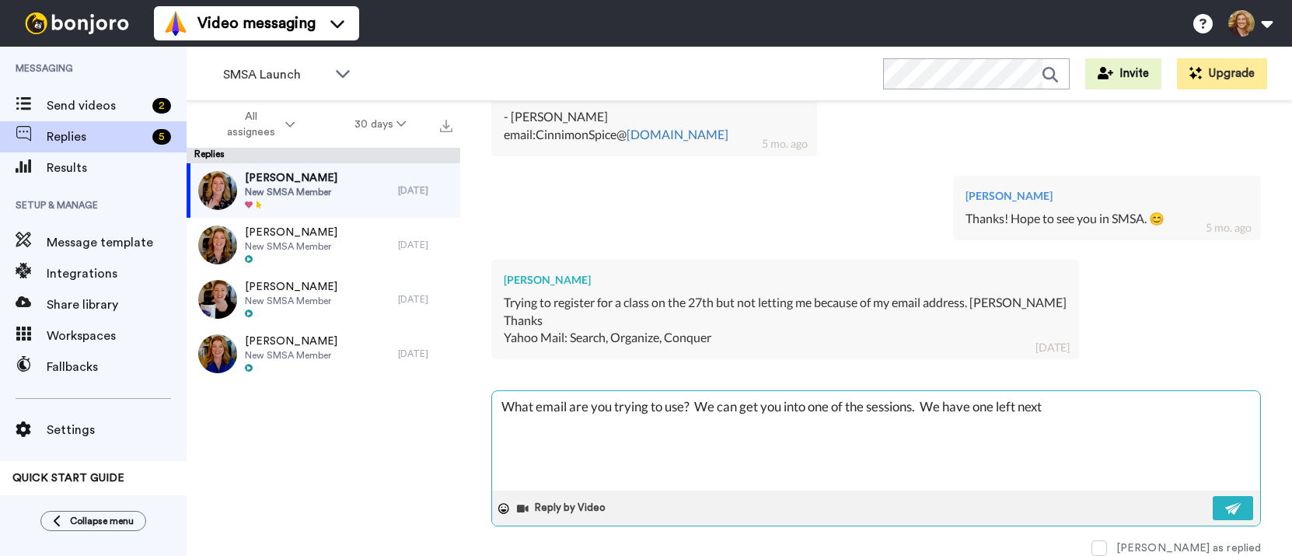
type textarea "What email are you trying to use? We can get you into one of the sessions. We h…"
click at [1225, 502] on img at bounding box center [1233, 508] width 17 height 12
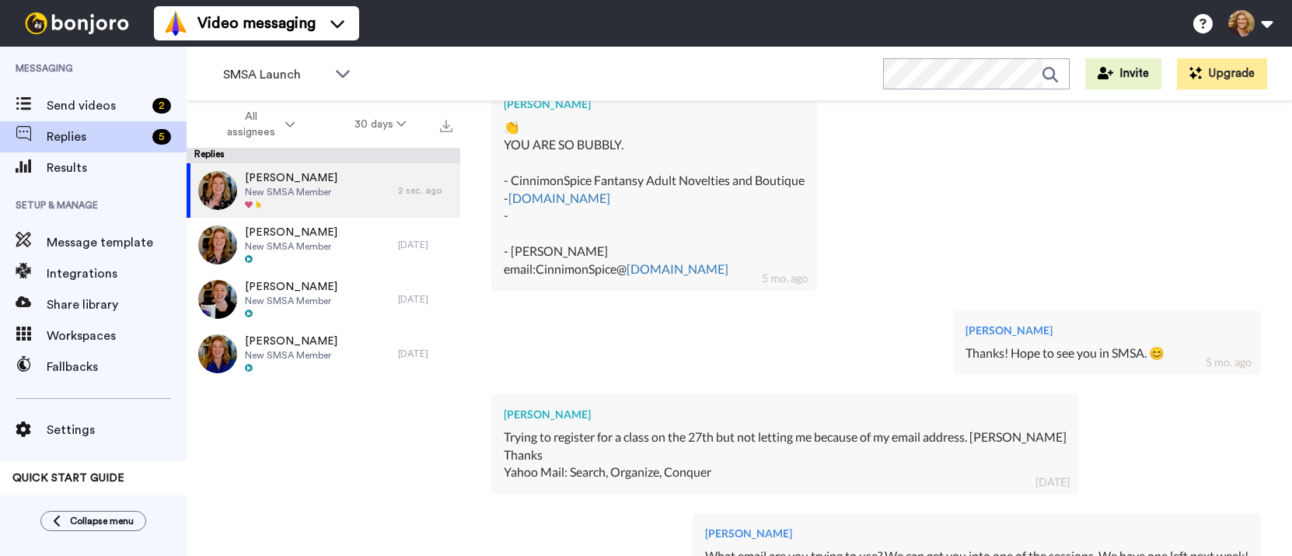
scroll to position [530, 0]
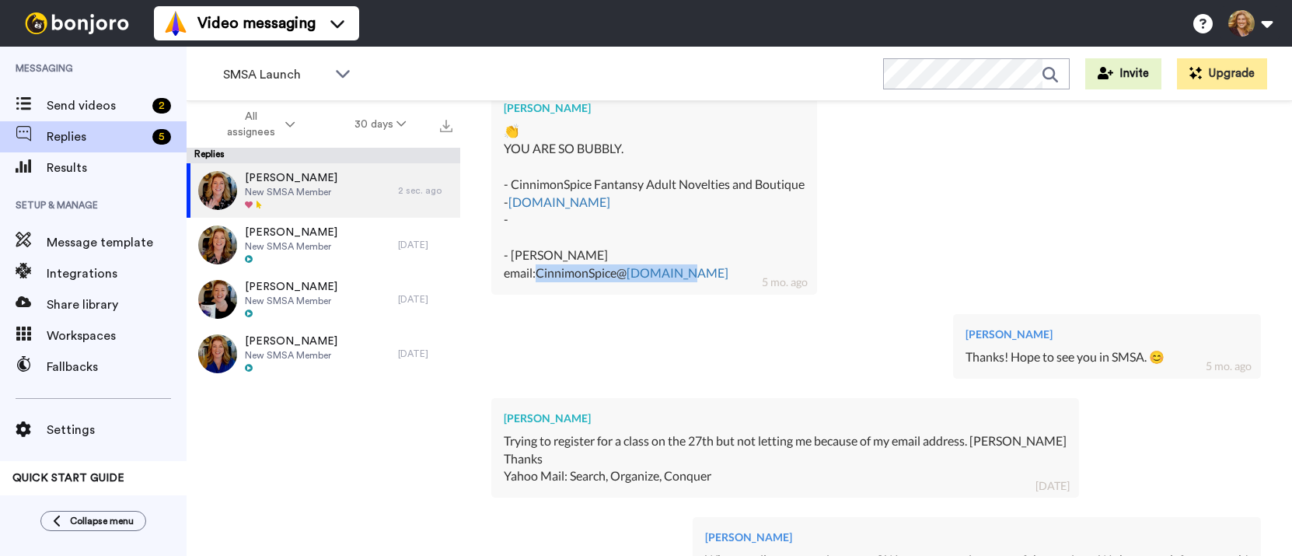
drag, startPoint x: 690, startPoint y: 275, endPoint x: 540, endPoint y: 278, distance: 149.3
click at [540, 278] on div "YOU ARE SO BUBBLY. - CinnimonSpice Fantansy Adult Novelties and Boutique - www.…" at bounding box center [654, 211] width 301 height 142
copy div "CinnimonSpice@ ymail.com"
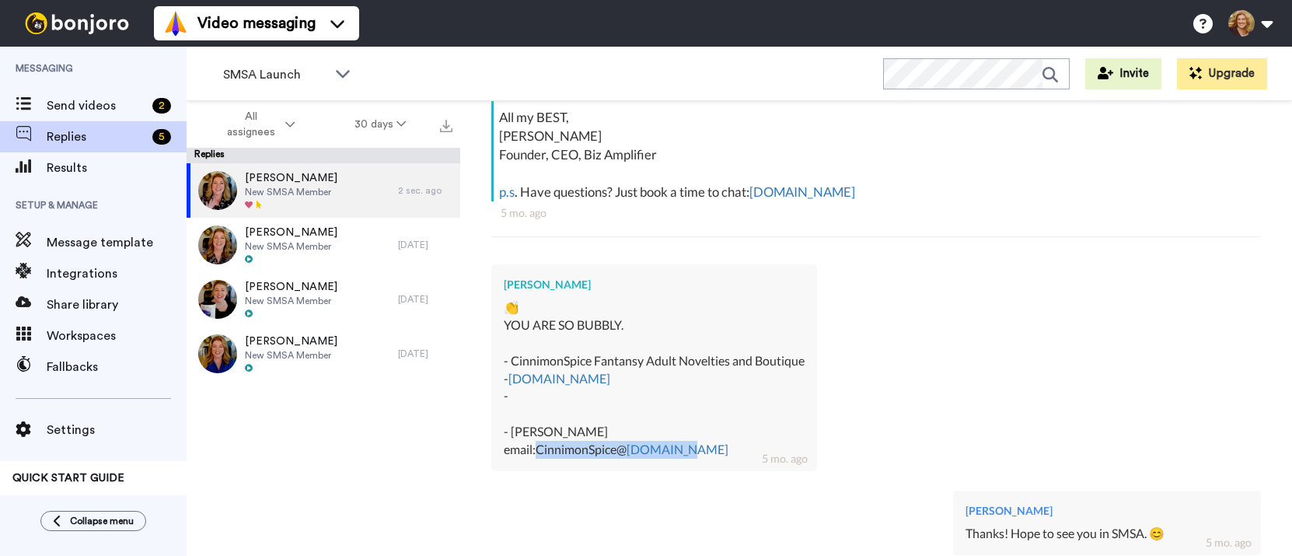
scroll to position [0, 0]
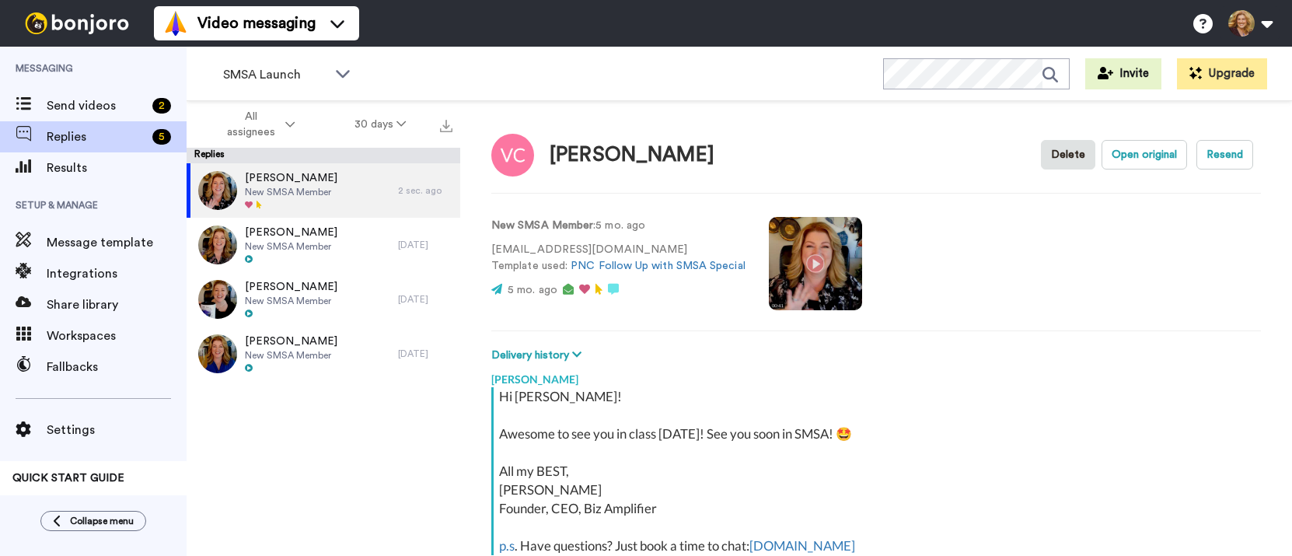
click at [615, 157] on div "Vickie Cornett" at bounding box center [632, 155] width 165 height 23
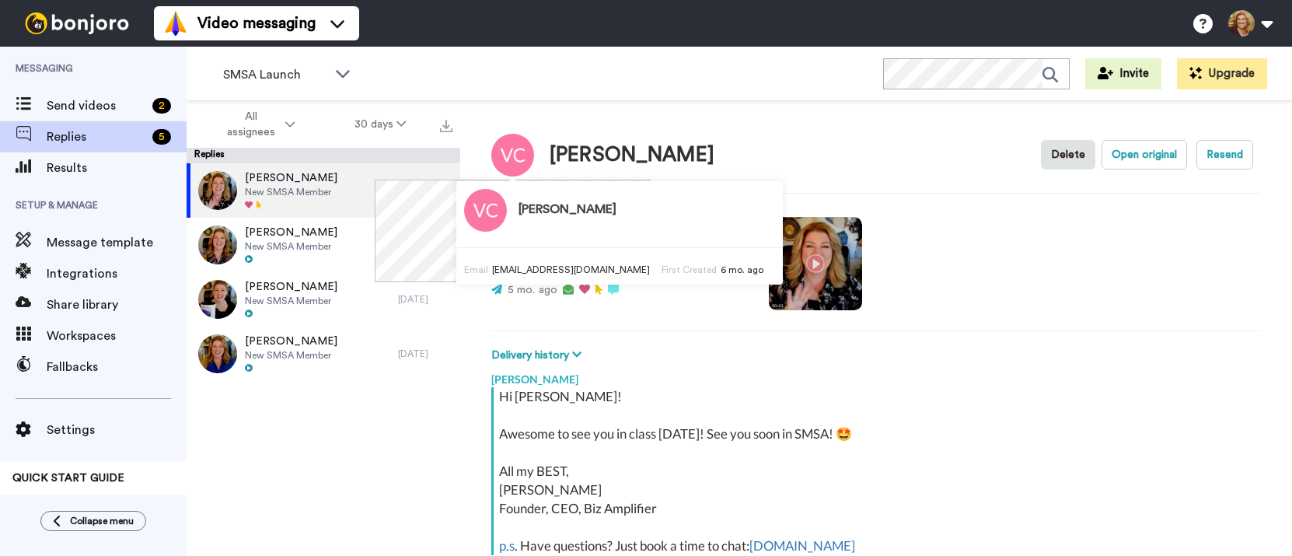
click at [519, 155] on img at bounding box center [512, 155] width 43 height 43
drag, startPoint x: 592, startPoint y: 210, endPoint x: 508, endPoint y: 211, distance: 84.0
click at [508, 211] on div "Vickie Cornett" at bounding box center [619, 210] width 326 height 43
copy h3 "Vickie Cornett"
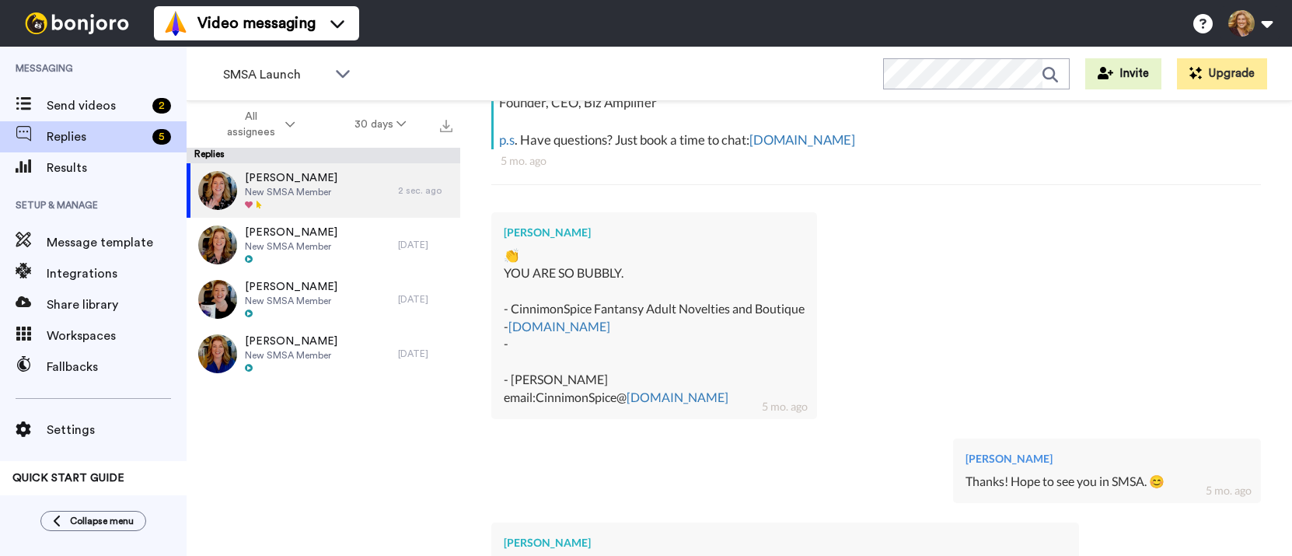
scroll to position [752, 0]
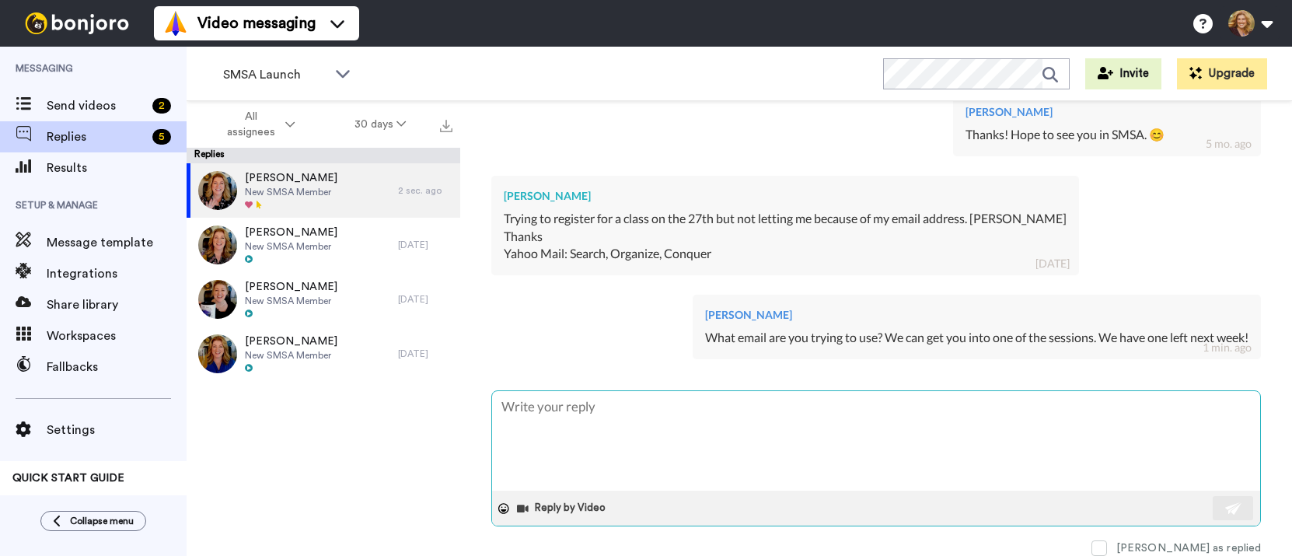
click at [627, 404] on textarea at bounding box center [876, 441] width 768 height 100
click at [1225, 504] on img at bounding box center [1233, 508] width 17 height 12
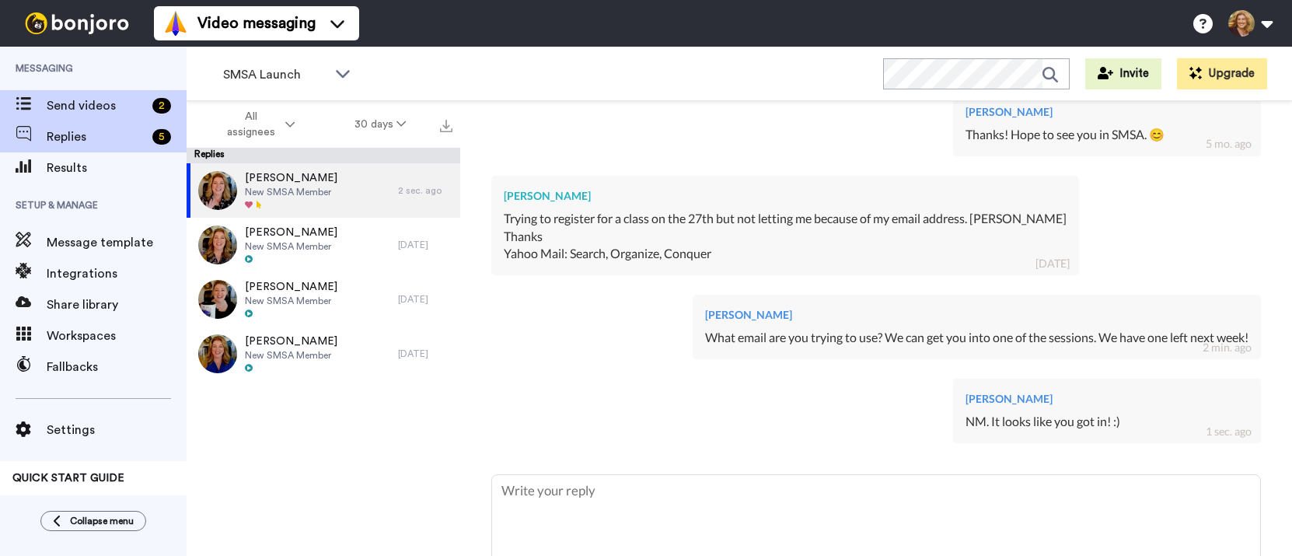
click at [61, 103] on span "Send videos" at bounding box center [97, 105] width 100 height 19
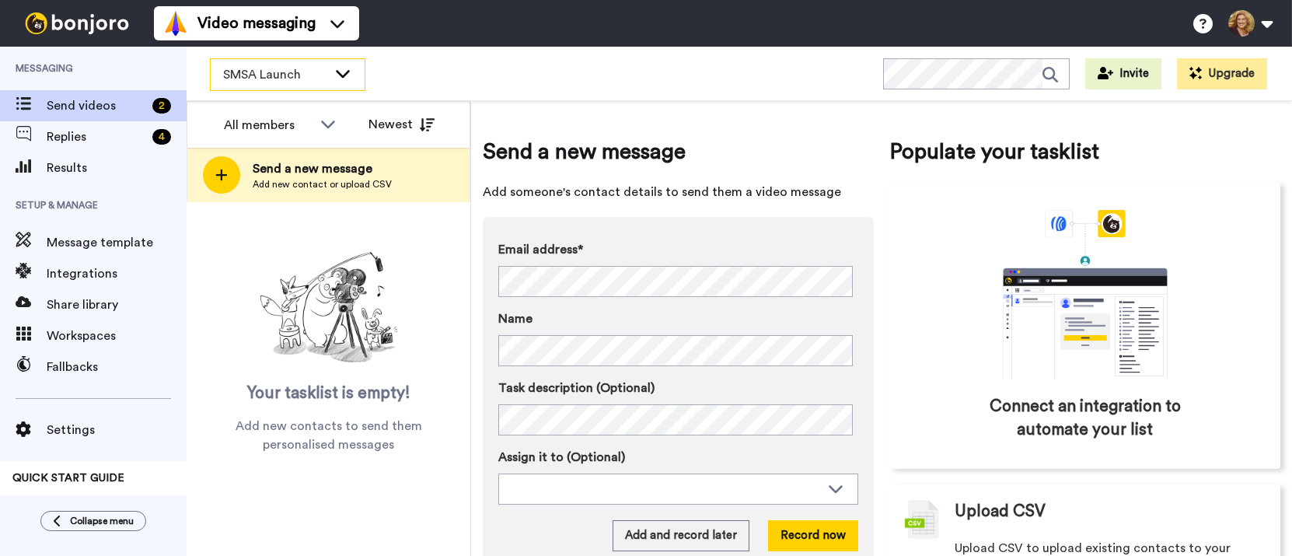
click at [342, 71] on icon at bounding box center [342, 73] width 19 height 16
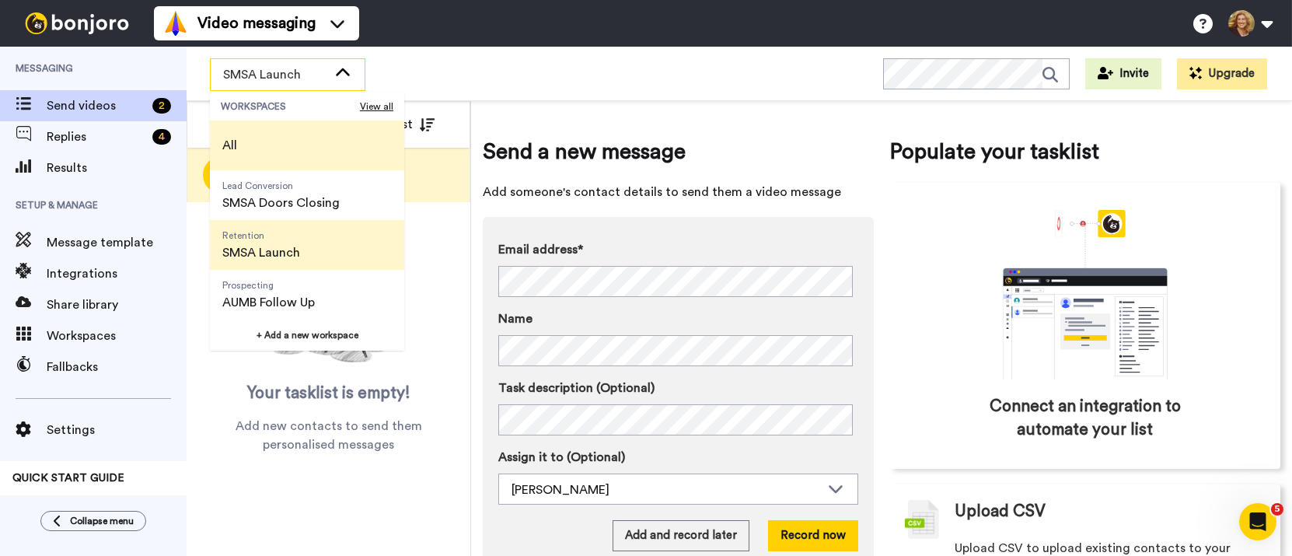
click at [296, 141] on li "All" at bounding box center [307, 145] width 194 height 50
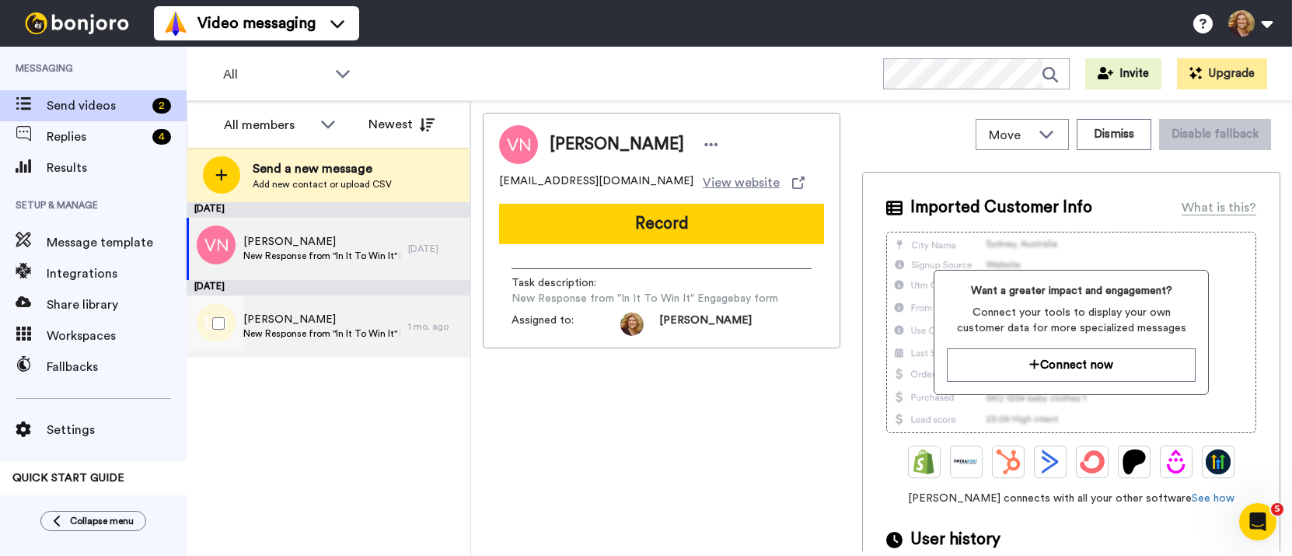
click at [329, 325] on span "Beth Hoff" at bounding box center [321, 320] width 157 height 16
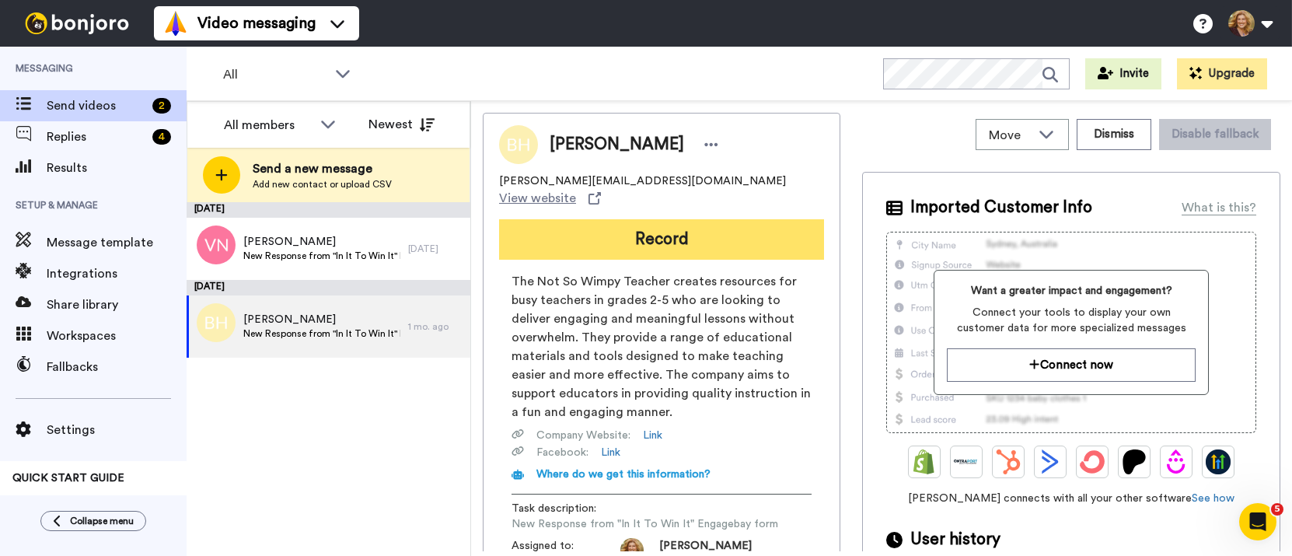
click at [665, 225] on button "Record" at bounding box center [661, 239] width 325 height 40
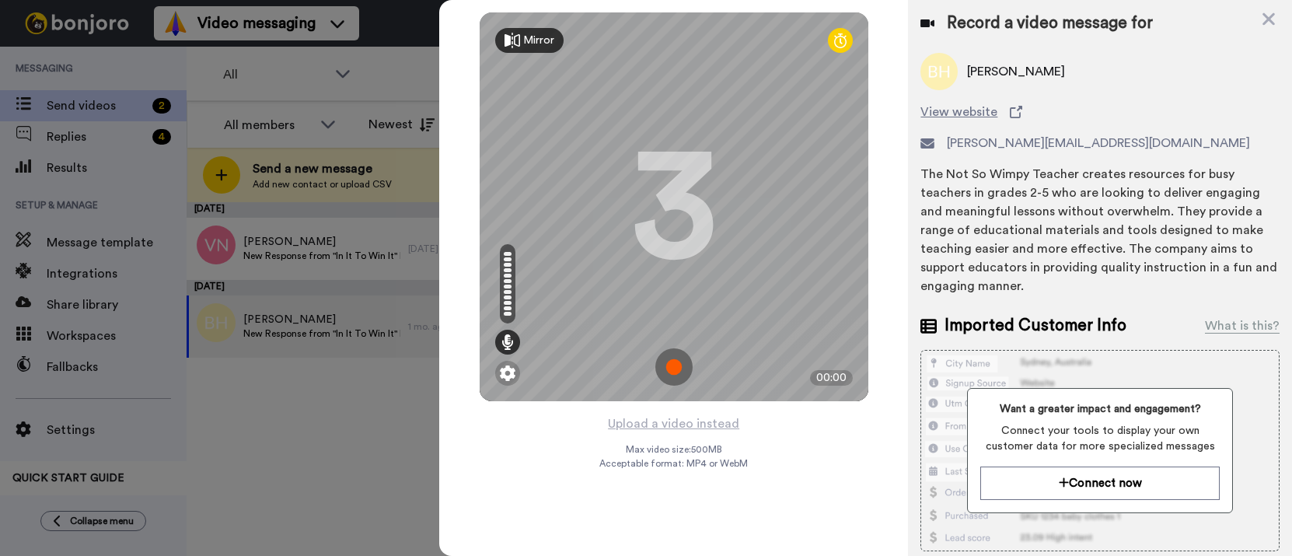
click at [672, 369] on img at bounding box center [673, 366] width 37 height 37
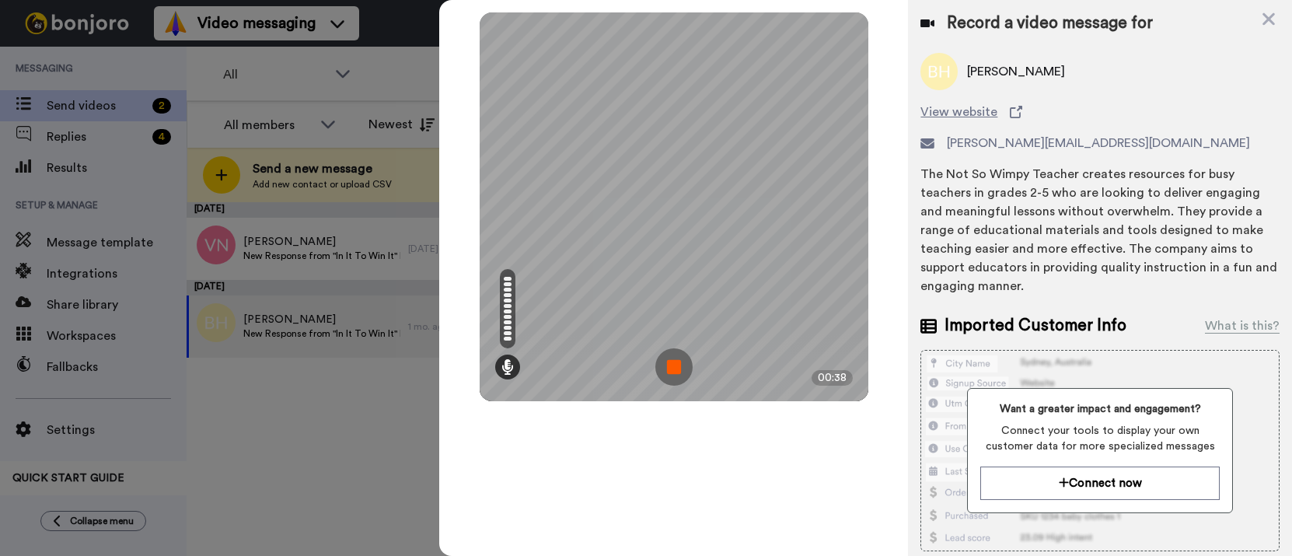
click at [672, 369] on img at bounding box center [673, 366] width 37 height 37
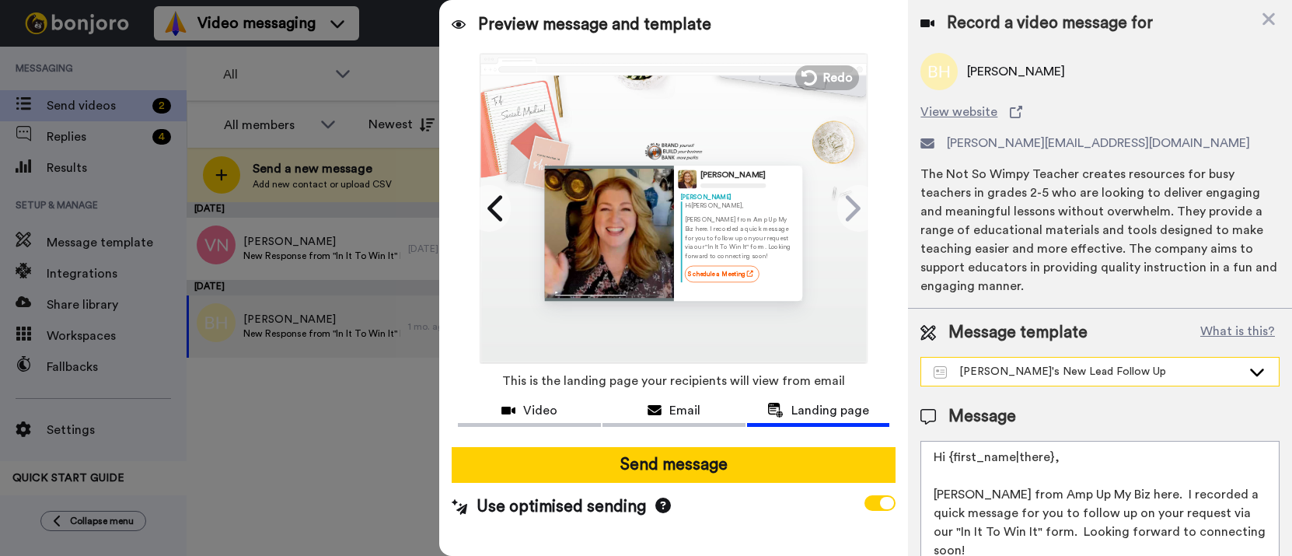
scroll to position [37, 0]
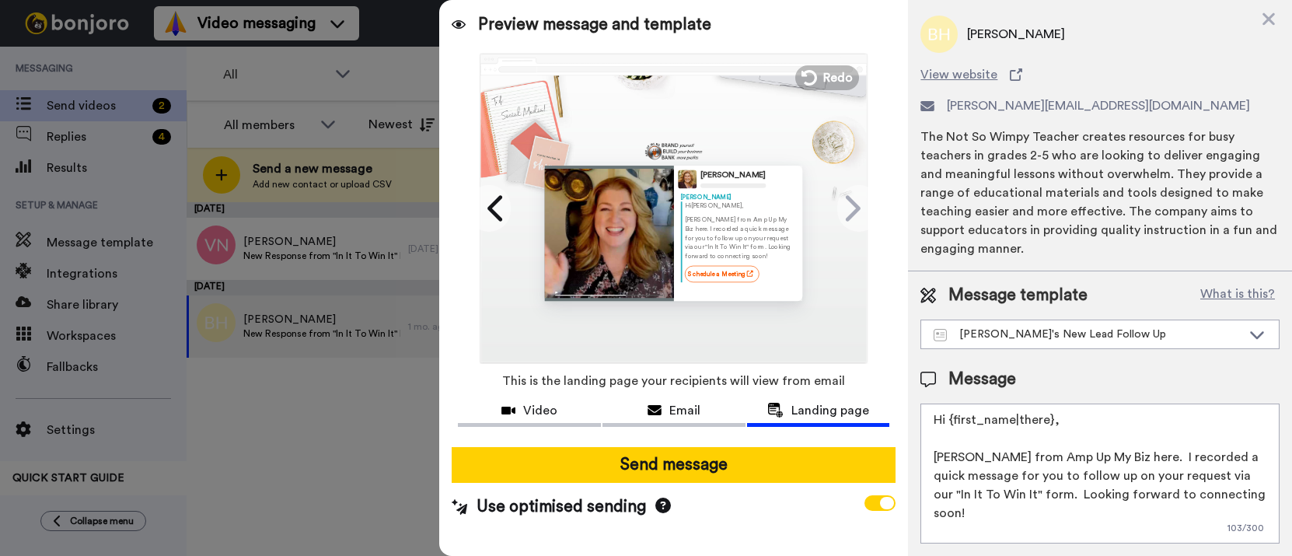
drag, startPoint x: 1133, startPoint y: 459, endPoint x: 977, endPoint y: 463, distance: 156.3
click at [978, 463] on textarea "Hi {first_name|there}, Bridget Brady from Amp Up My Biz here. I recorded a quic…" at bounding box center [1099, 473] width 359 height 140
drag, startPoint x: 1012, startPoint y: 458, endPoint x: 1238, endPoint y: 470, distance: 226.6
click at [1238, 470] on textarea "Hi {first_name|there}, Bridget here. I recorded a quick message for you to foll…" at bounding box center [1099, 473] width 359 height 140
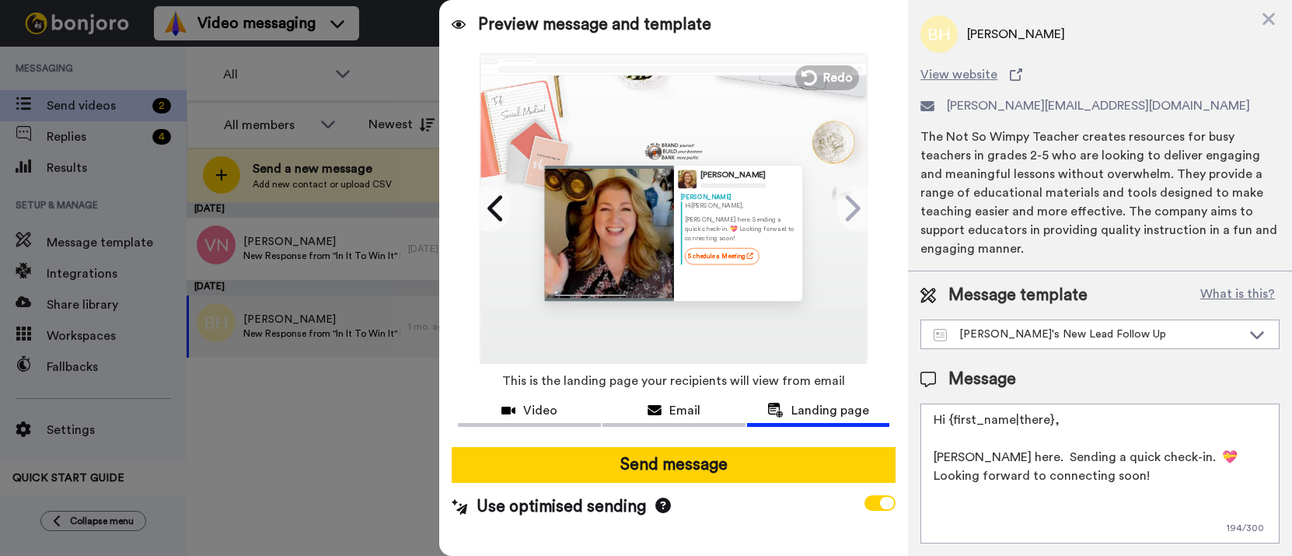
click at [1123, 478] on textarea "Hi {first_name|there}, Bridget here. Sending a quick check-in. 💝 Looking forwar…" at bounding box center [1099, 473] width 359 height 140
type textarea "Hi {first_name|there}, Bridget here. Sending a quick check-in. 💝 Looking forwar…"
click at [721, 287] on link "Schedule a Meeting" at bounding box center [722, 284] width 75 height 16
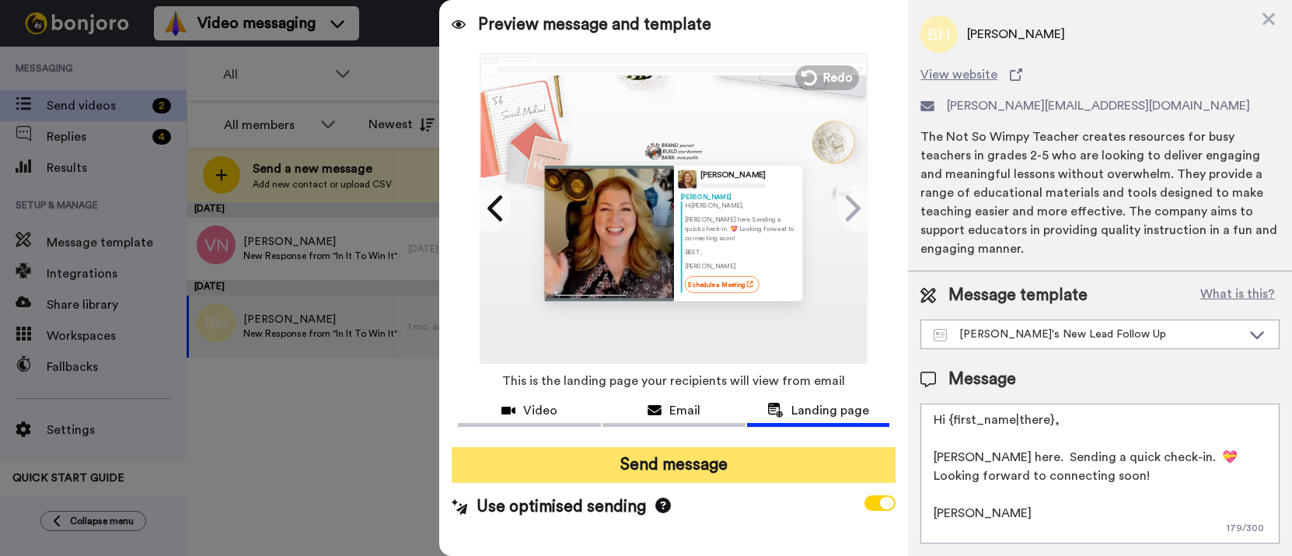
click at [686, 466] on button "Send message" at bounding box center [674, 465] width 444 height 36
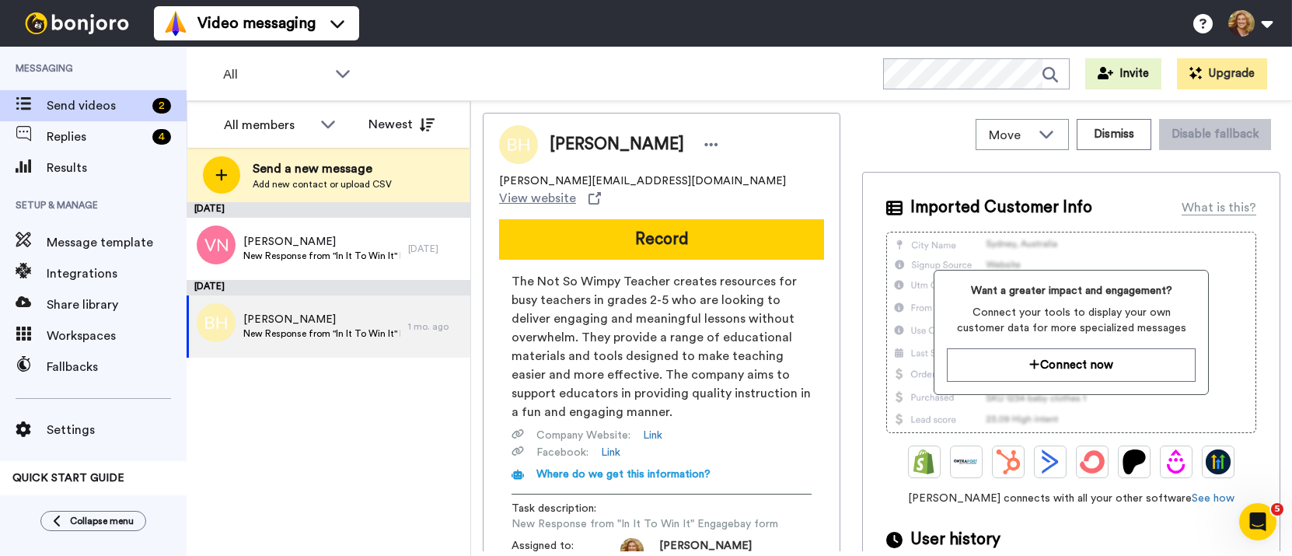
scroll to position [0, 0]
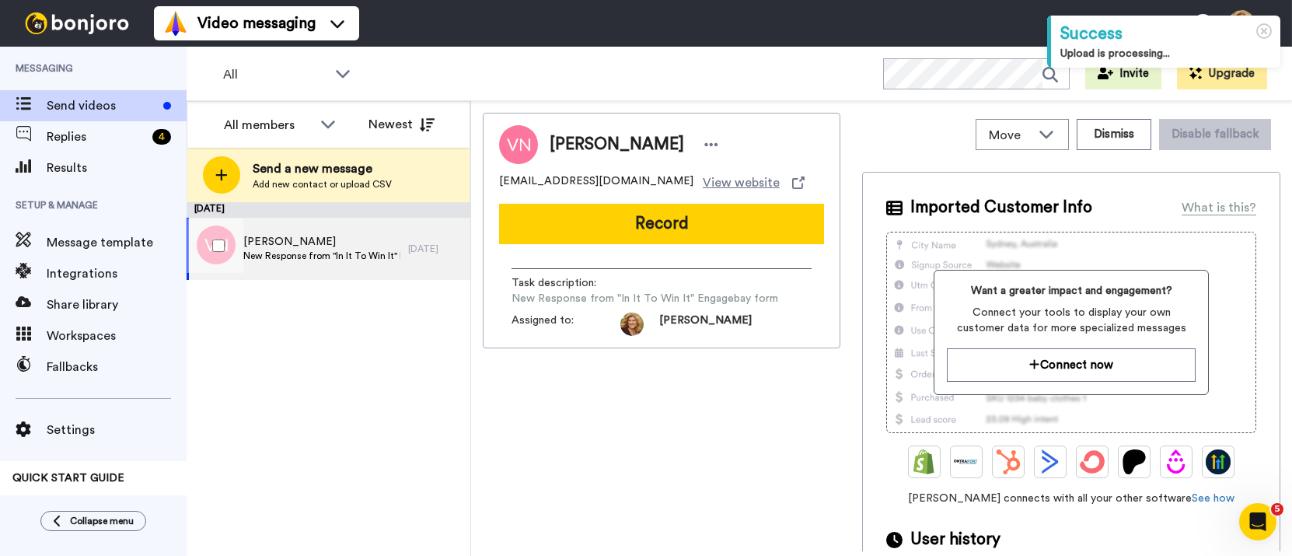
click at [309, 248] on span "[PERSON_NAME]" at bounding box center [321, 242] width 157 height 16
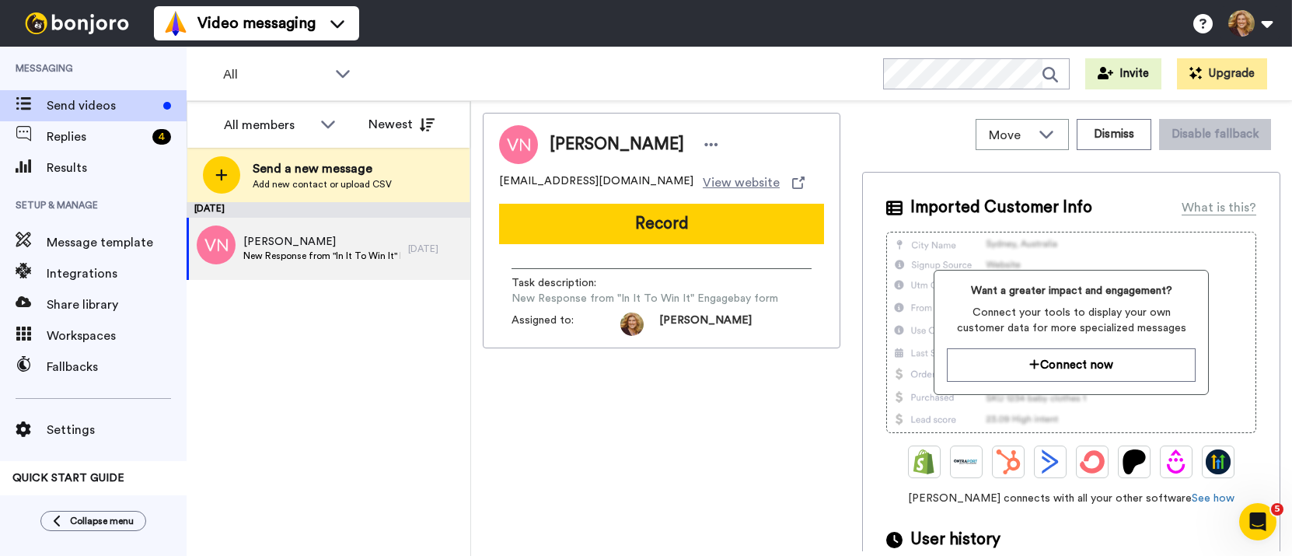
drag, startPoint x: 662, startPoint y: 147, endPoint x: 550, endPoint y: 152, distance: 111.3
click at [550, 152] on div "[PERSON_NAME]" at bounding box center [636, 144] width 173 height 23
copy span "[PERSON_NAME]"
